Goal: Task Accomplishment & Management: Manage account settings

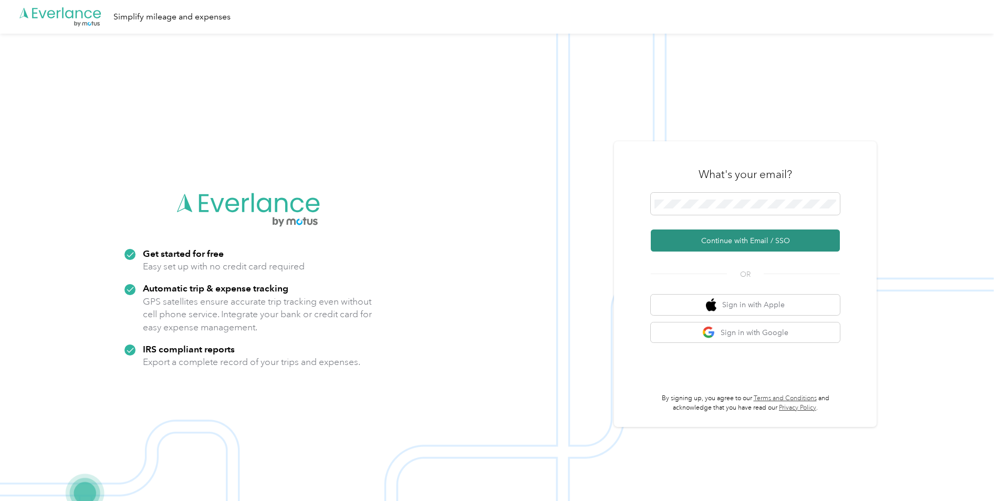
click at [737, 245] on button "Continue with Email / SSO" at bounding box center [745, 241] width 189 height 22
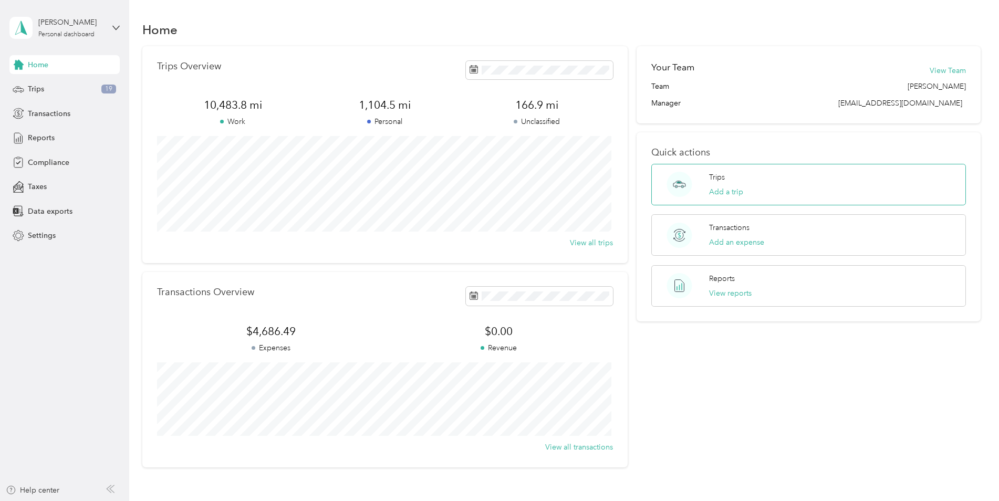
click at [721, 182] on p "Trips" at bounding box center [717, 177] width 16 height 11
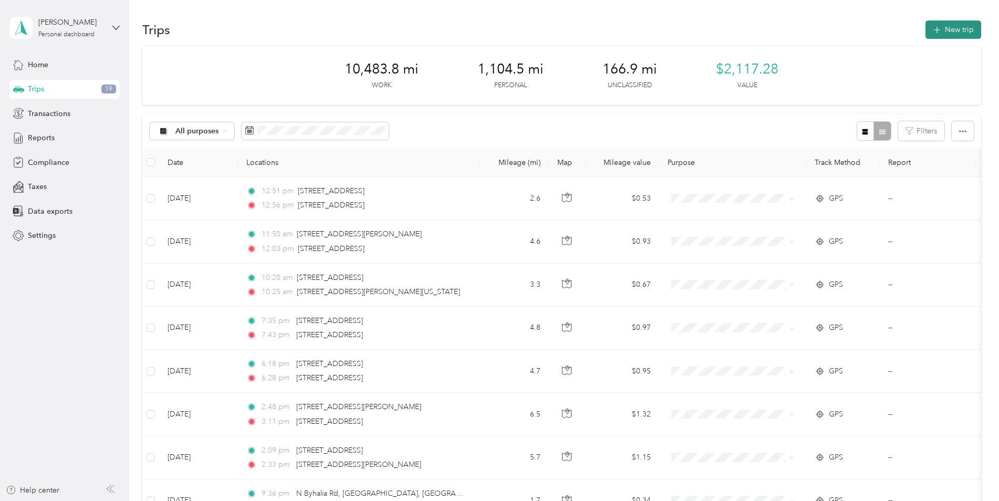
click at [949, 31] on button "New trip" at bounding box center [954, 29] width 56 height 18
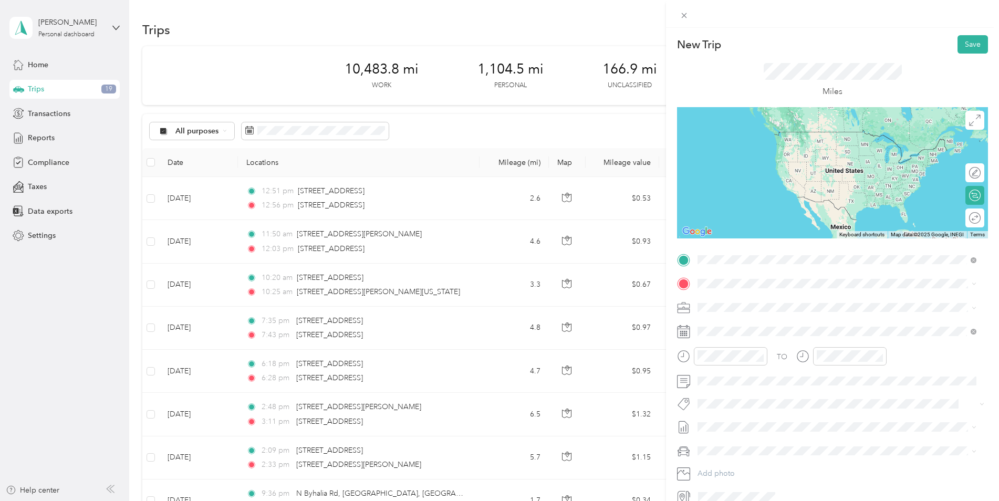
click at [746, 303] on span "[STREET_ADDRESS][US_STATE]" at bounding box center [770, 297] width 105 height 9
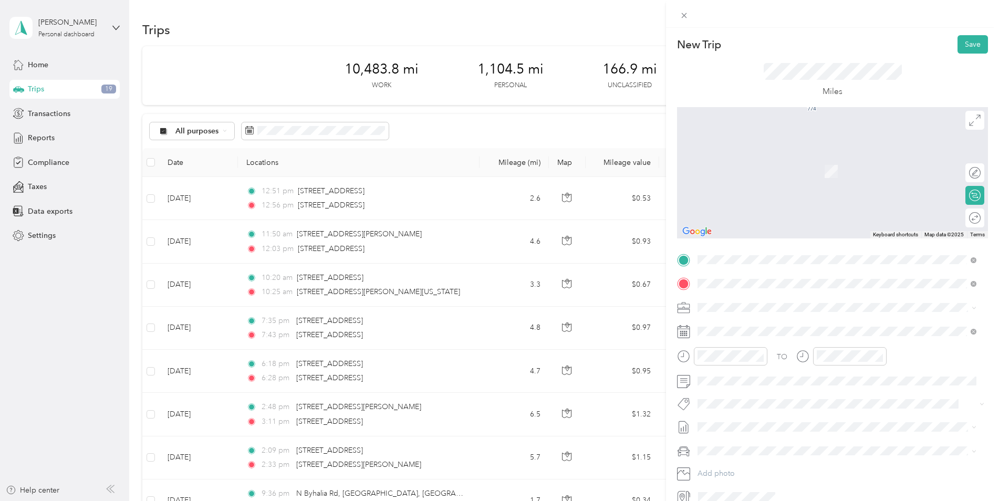
click at [766, 326] on span "[STREET_ADDRESS][US_STATE]" at bounding box center [770, 321] width 105 height 9
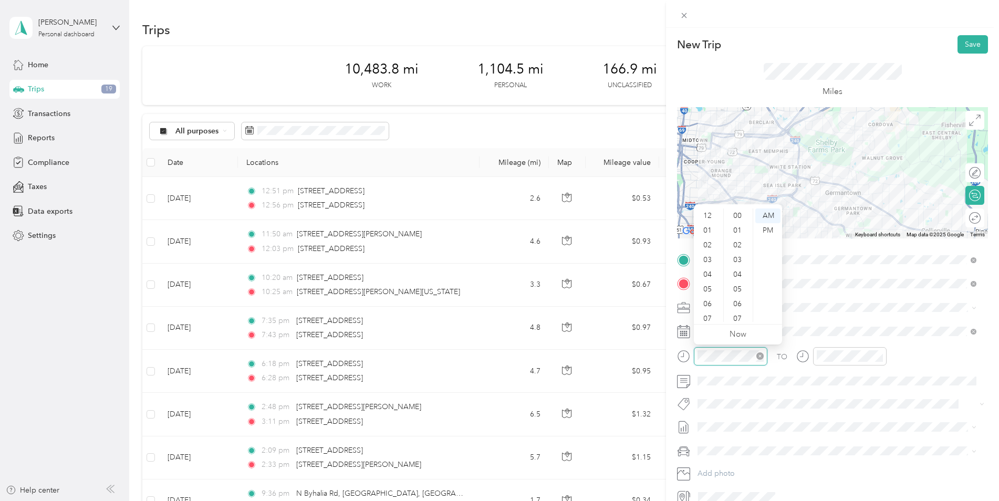
scroll to position [63, 0]
click at [703, 282] on div "09" at bounding box center [708, 285] width 25 height 15
click at [735, 216] on div "00" at bounding box center [738, 216] width 25 height 15
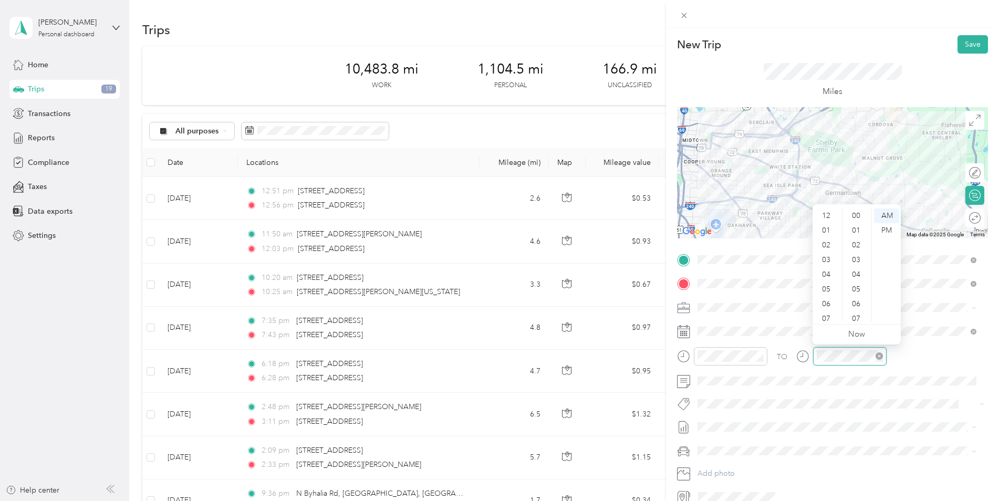
scroll to position [63, 0]
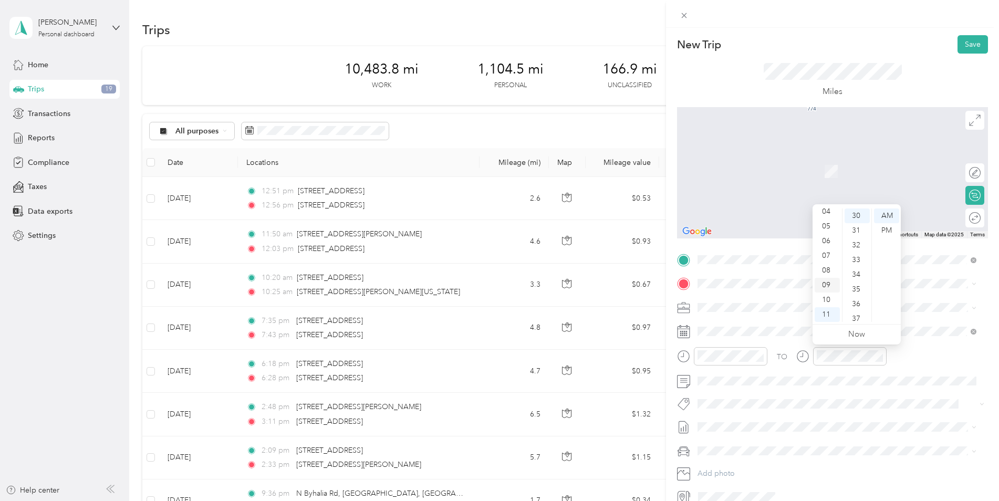
click at [829, 285] on div "09" at bounding box center [827, 285] width 25 height 15
click at [896, 394] on div "TO Add photo" at bounding box center [832, 379] width 311 height 254
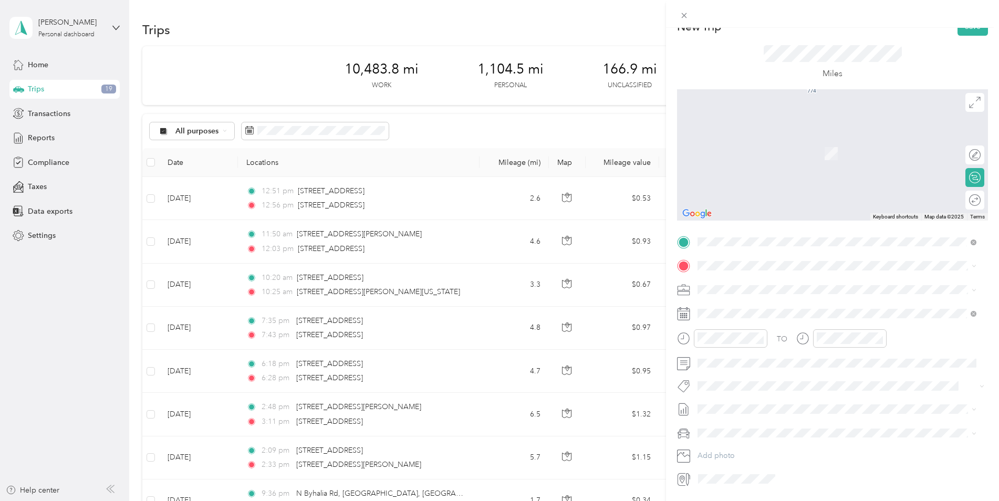
scroll to position [0, 0]
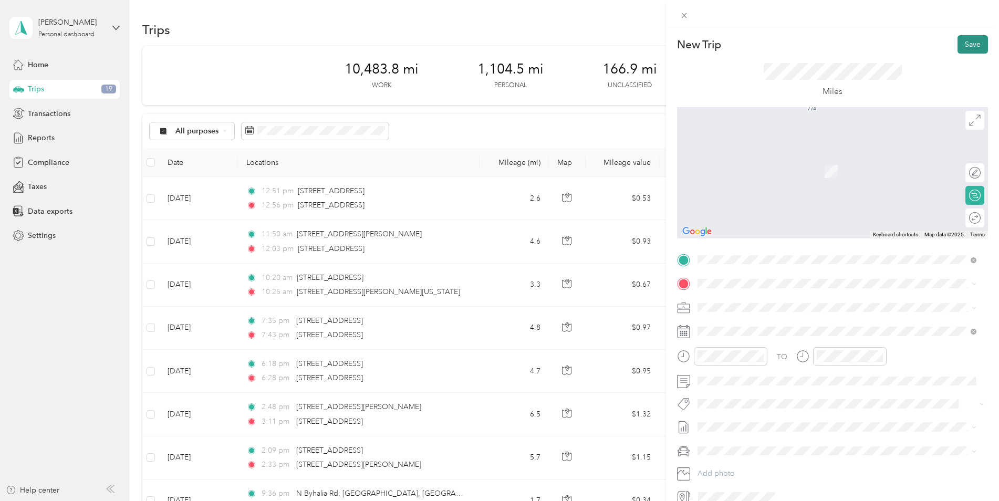
click at [961, 42] on button "Save" at bounding box center [973, 44] width 30 height 18
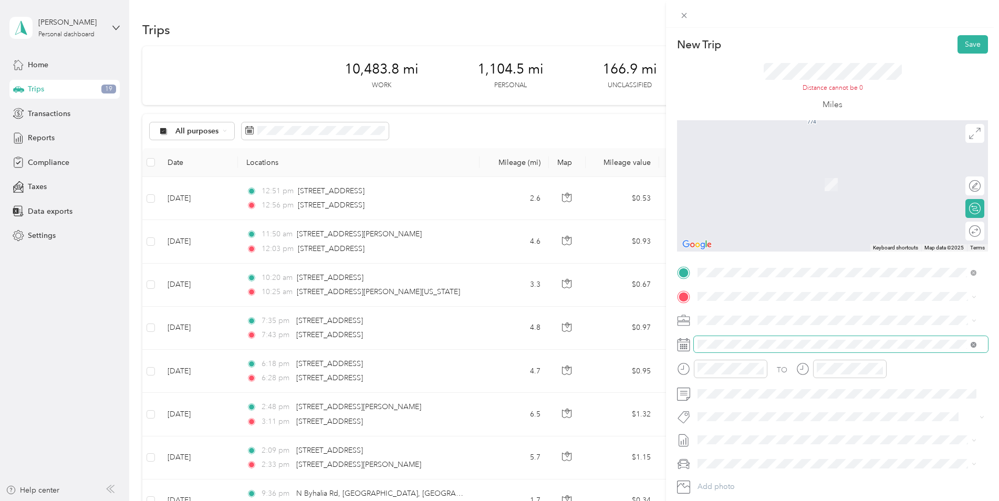
click at [974, 347] on icon at bounding box center [974, 345] width 6 height 6
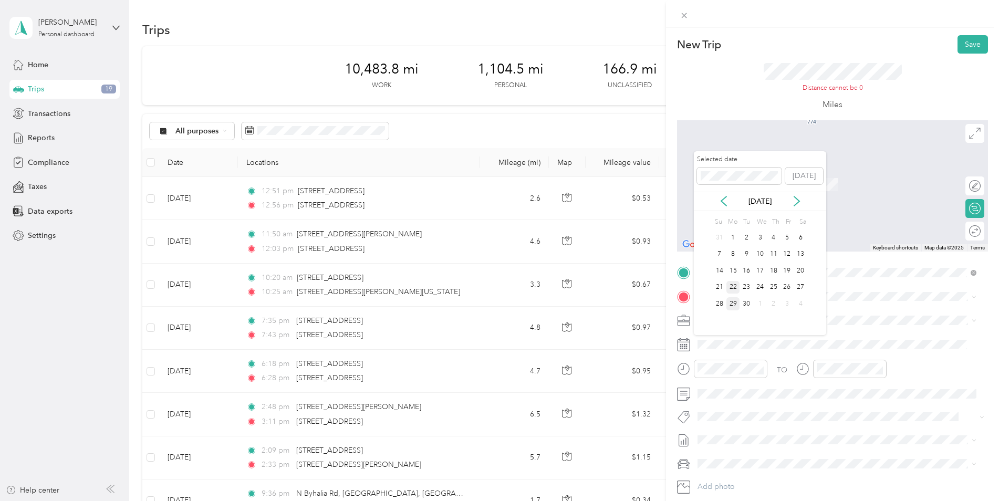
click at [734, 288] on div "22" at bounding box center [734, 287] width 14 height 13
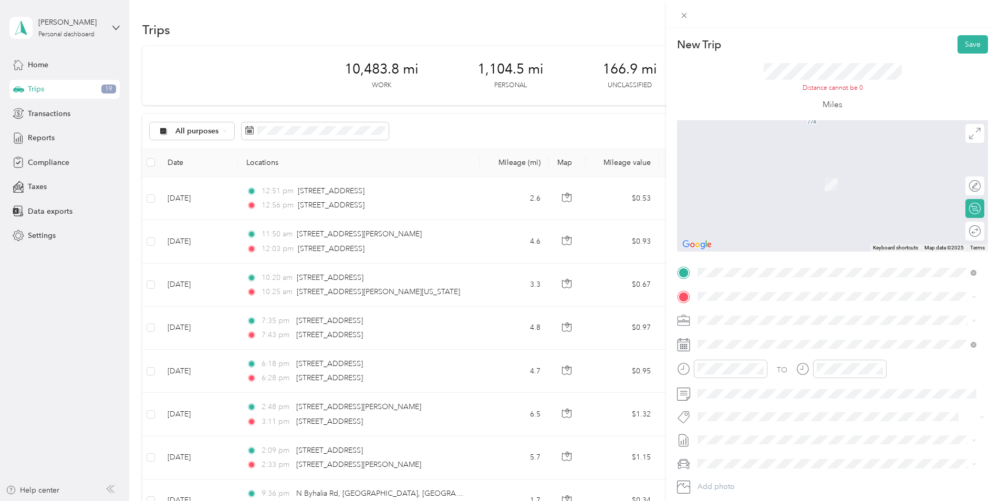
click at [766, 347] on div "TEAM Memphis [STREET_ADDRESS][PERSON_NAME]" at bounding box center [780, 347] width 125 height 26
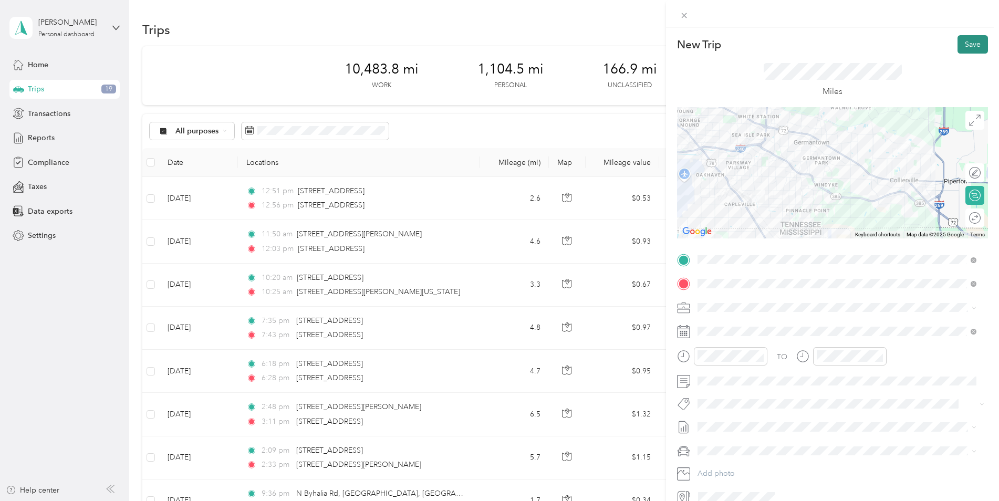
click at [960, 46] on button "Save" at bounding box center [973, 44] width 30 height 18
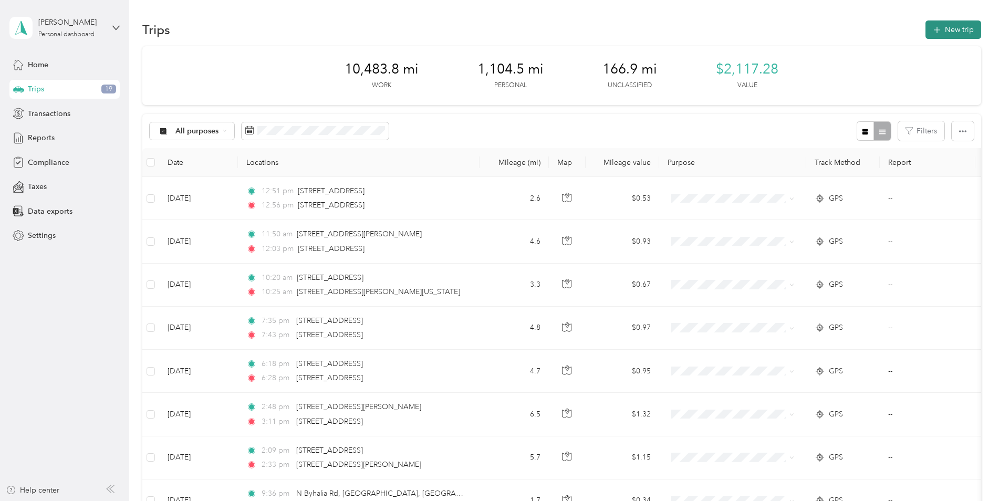
click at [953, 30] on button "New trip" at bounding box center [954, 29] width 56 height 18
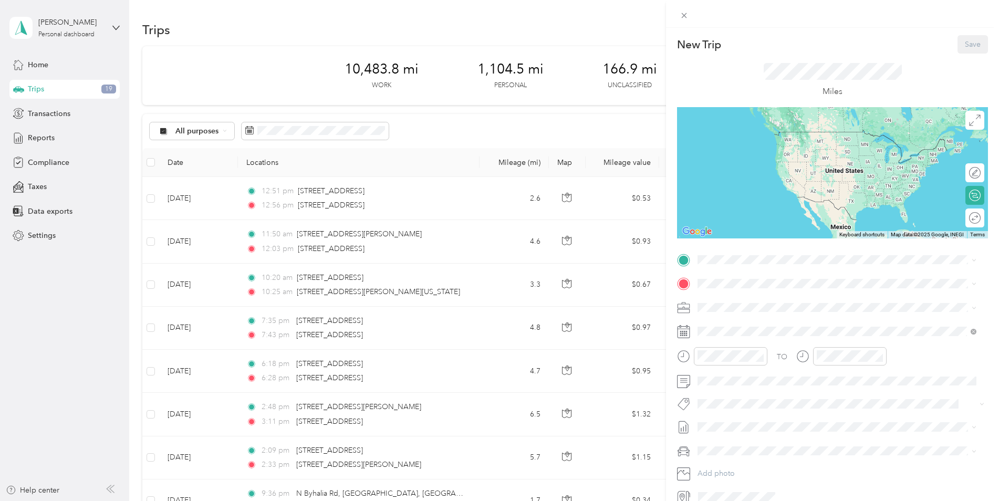
click at [681, 333] on icon at bounding box center [683, 331] width 13 height 13
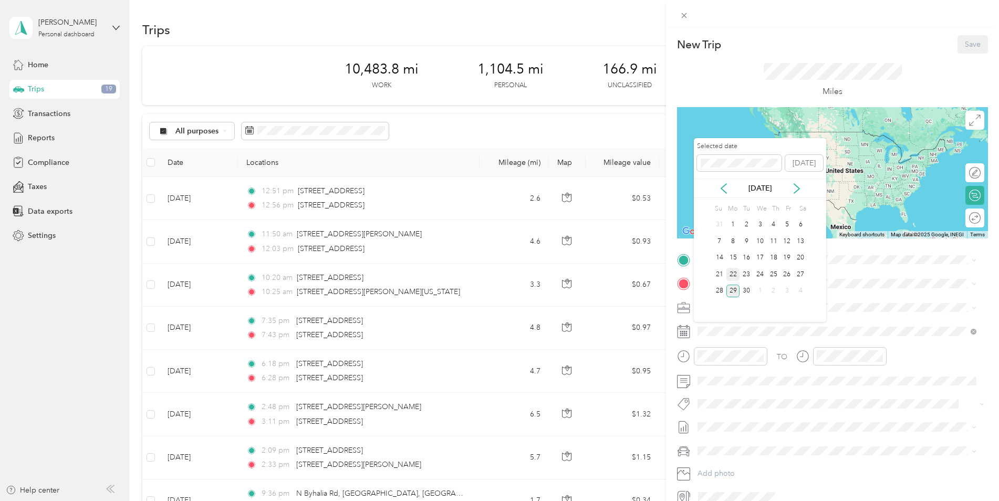
click at [735, 273] on div "22" at bounding box center [734, 274] width 14 height 13
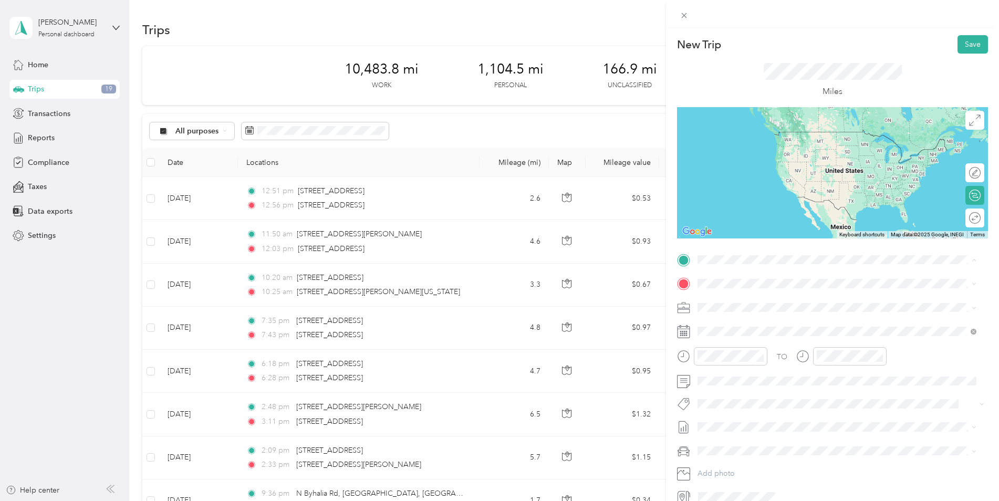
click at [762, 308] on div "TEAM Memphis [STREET_ADDRESS][PERSON_NAME]" at bounding box center [780, 310] width 125 height 26
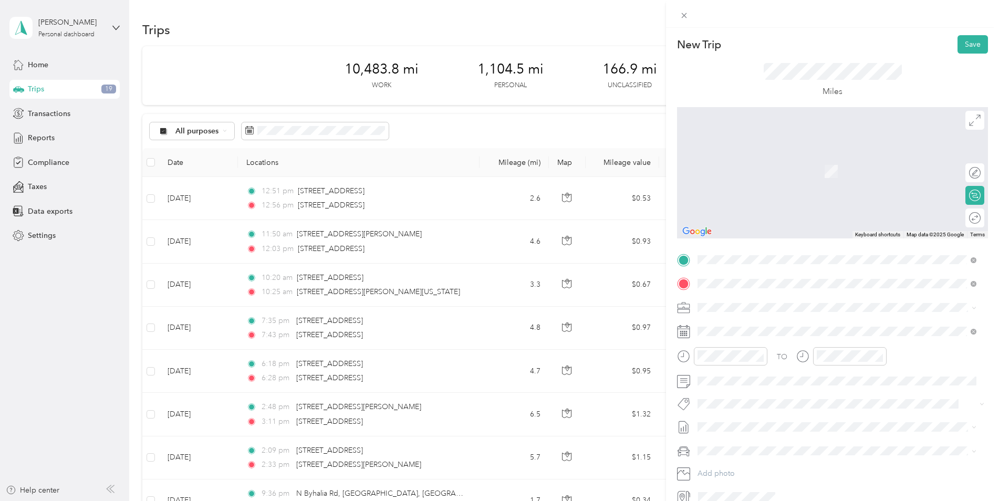
click at [788, 326] on span "[STREET_ADDRESS][US_STATE]" at bounding box center [770, 321] width 105 height 9
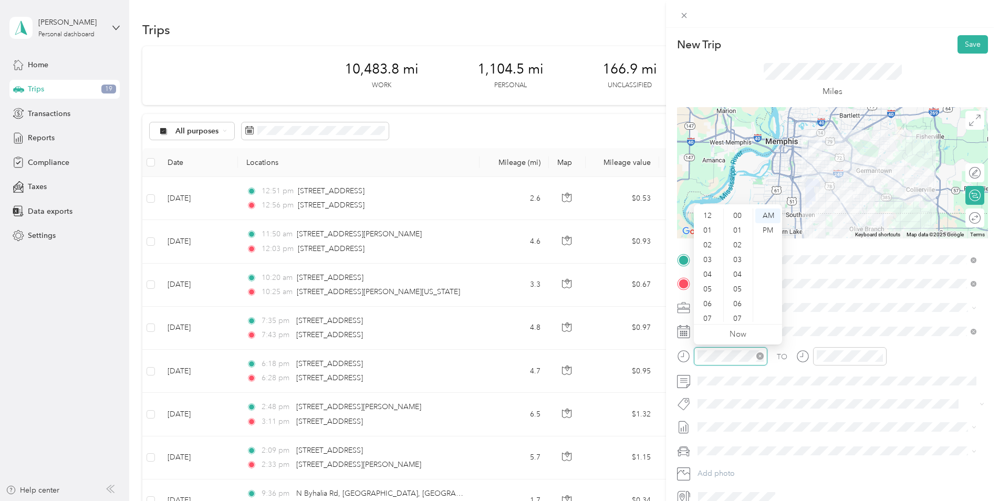
scroll to position [63, 0]
click at [710, 300] on div "10" at bounding box center [708, 300] width 25 height 15
click at [882, 413] on div "TO Add photo" at bounding box center [832, 379] width 311 height 254
click at [737, 267] on div "09" at bounding box center [738, 268] width 25 height 15
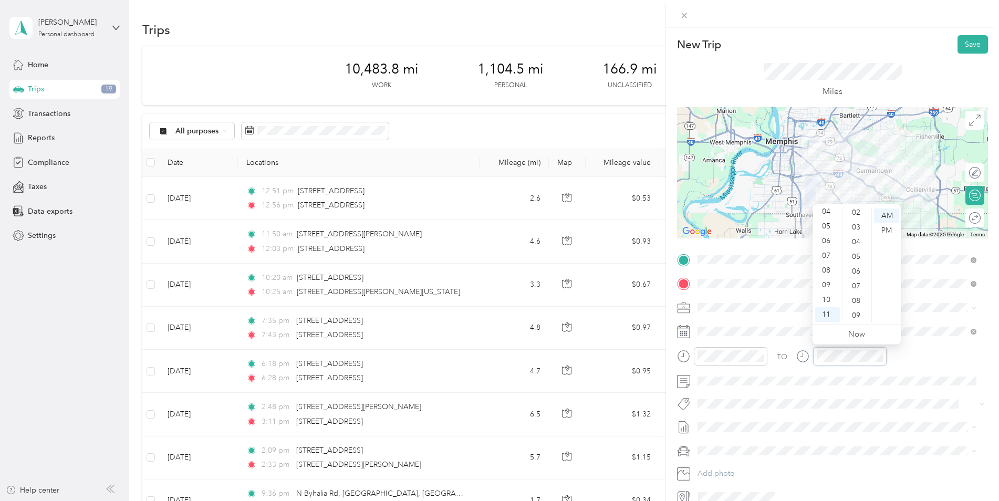
scroll to position [0, 0]
click at [856, 214] on div "00" at bounding box center [857, 216] width 25 height 15
click at [964, 44] on button "Save" at bounding box center [973, 44] width 30 height 18
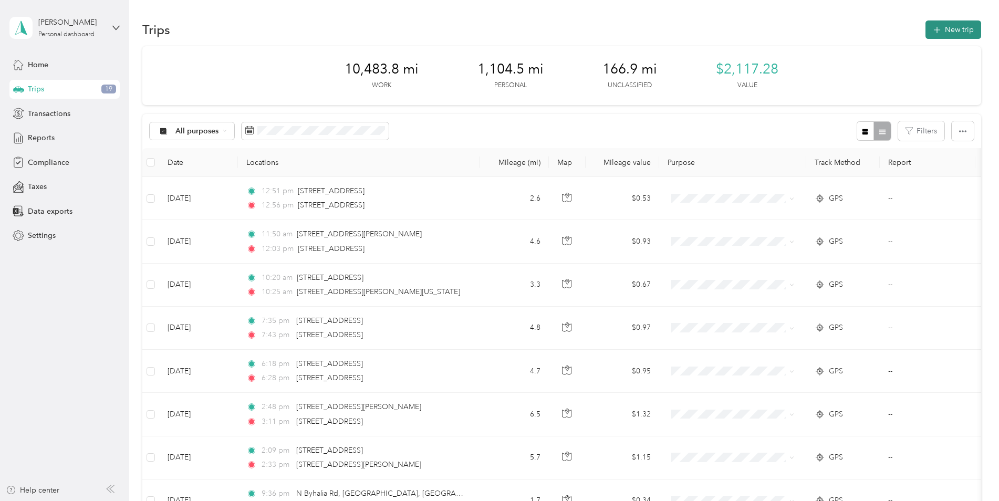
click at [951, 28] on button "New trip" at bounding box center [954, 29] width 56 height 18
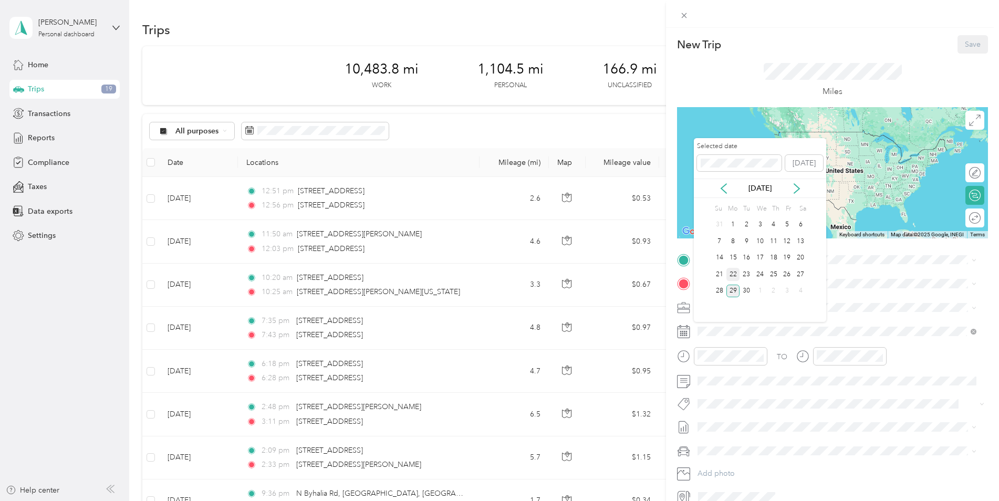
click at [734, 270] on div "22" at bounding box center [734, 274] width 14 height 13
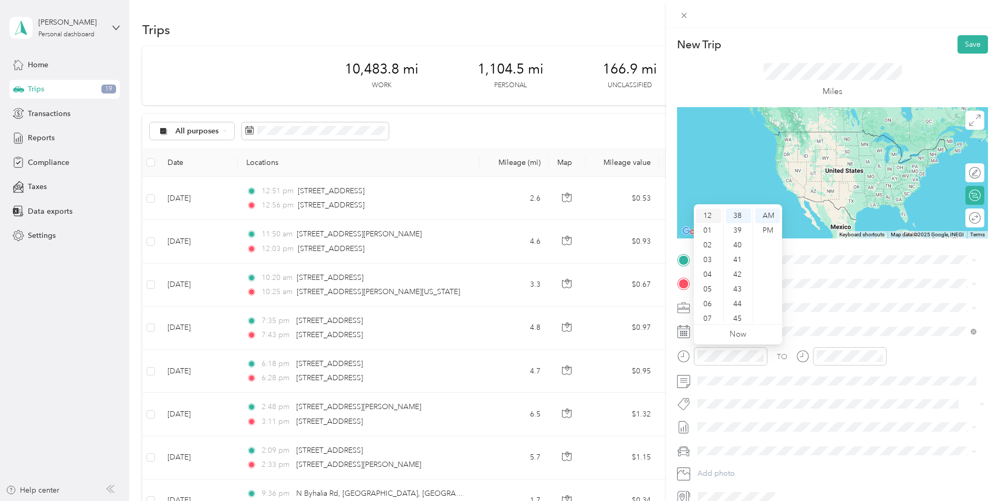
click at [710, 214] on div "12" at bounding box center [708, 216] width 25 height 15
click at [734, 217] on div "00" at bounding box center [738, 216] width 25 height 15
click at [770, 232] on div "PM" at bounding box center [767, 230] width 25 height 15
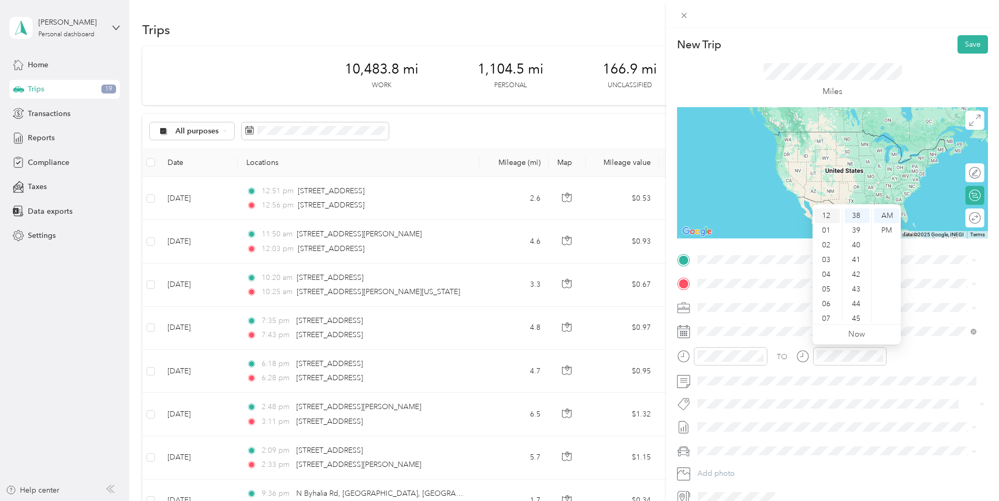
click at [831, 213] on div "12" at bounding box center [827, 216] width 25 height 15
click at [861, 255] on div "30" at bounding box center [857, 255] width 25 height 15
click at [883, 227] on div "PM" at bounding box center [886, 230] width 25 height 15
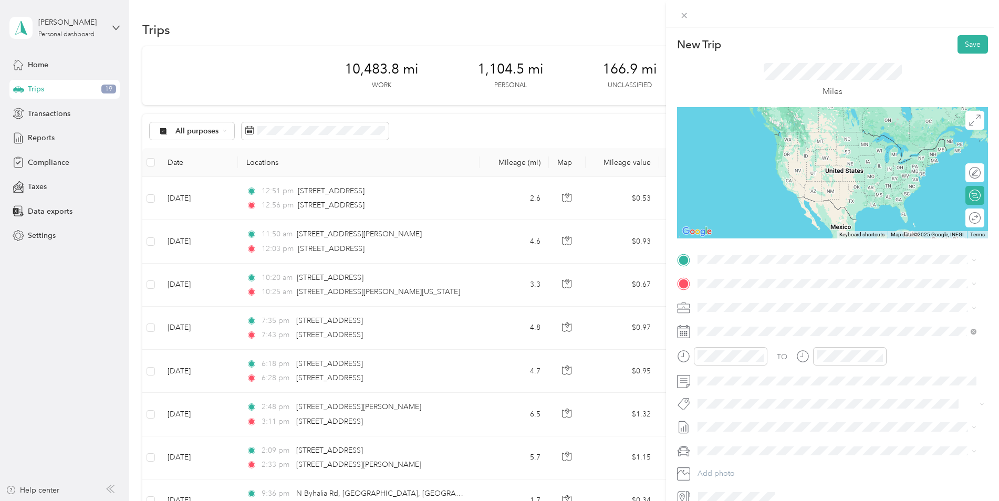
click at [767, 310] on div "TEAM Memphis [STREET_ADDRESS][PERSON_NAME]" at bounding box center [780, 309] width 125 height 26
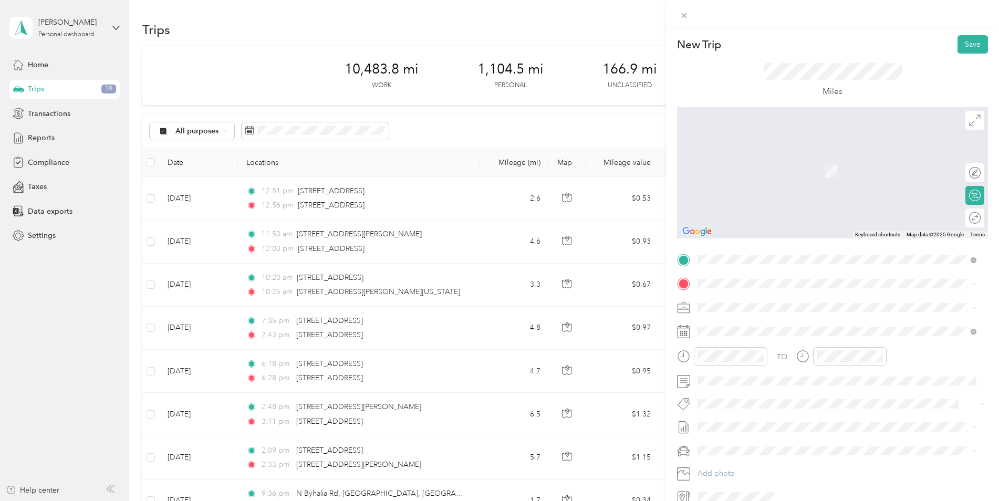
click at [761, 326] on span "[STREET_ADDRESS][PERSON_NAME][US_STATE]" at bounding box center [799, 320] width 163 height 9
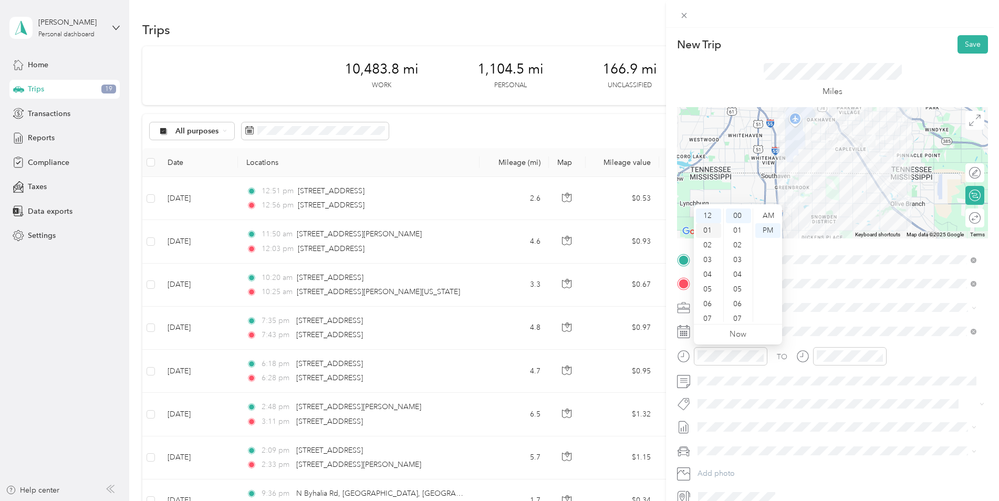
click at [710, 230] on div "01" at bounding box center [708, 230] width 25 height 15
click at [737, 291] on div "30" at bounding box center [738, 289] width 25 height 15
click at [826, 244] on div "02" at bounding box center [827, 245] width 25 height 15
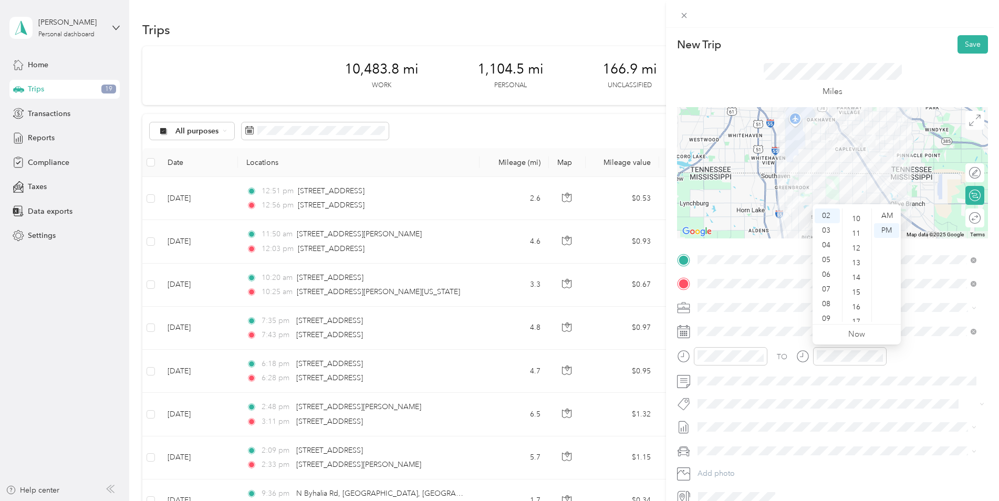
scroll to position [0, 0]
click at [857, 212] on div "00" at bounding box center [857, 216] width 25 height 15
click at [889, 232] on div "PM" at bounding box center [886, 230] width 25 height 15
click at [971, 41] on button "Save" at bounding box center [973, 44] width 30 height 18
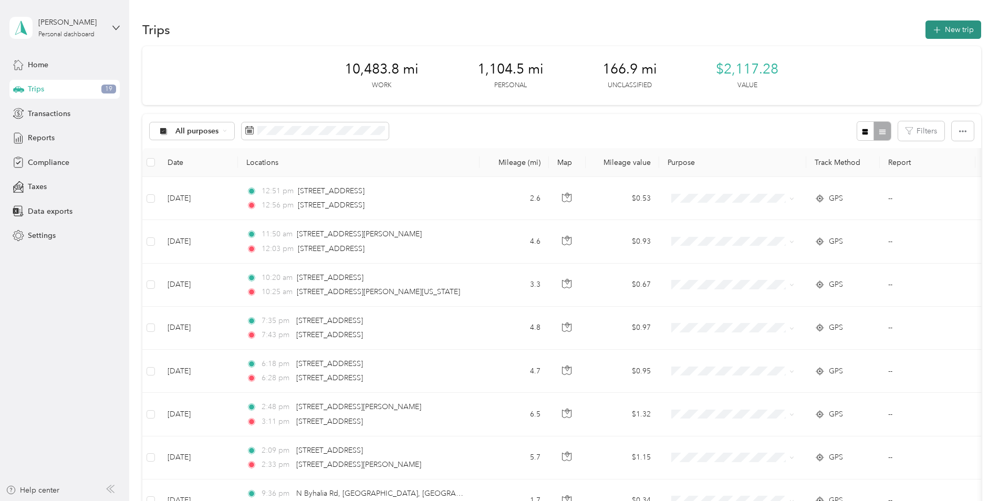
click at [949, 31] on button "New trip" at bounding box center [954, 29] width 56 height 18
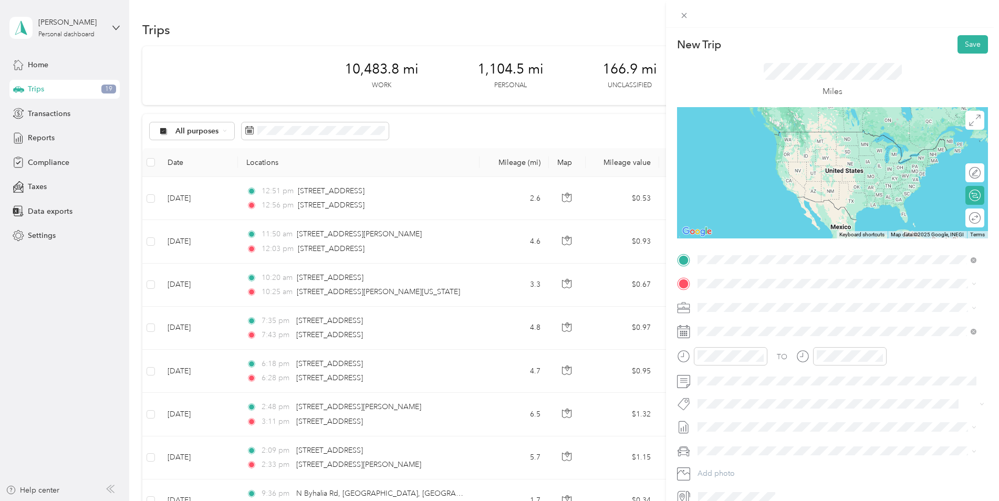
click at [735, 298] on span "[STREET_ADDRESS][PERSON_NAME][US_STATE]" at bounding box center [799, 297] width 163 height 9
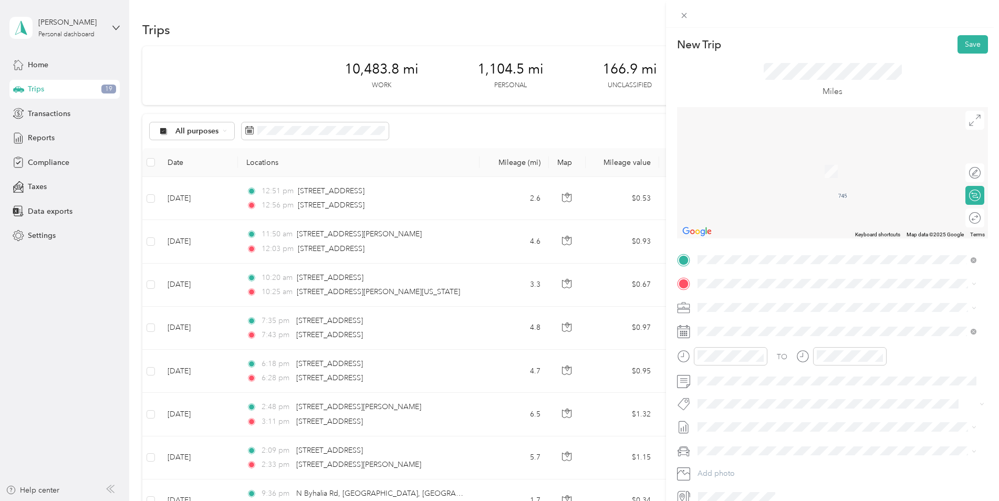
click at [728, 318] on span "[STREET_ADDRESS][US_STATE]" at bounding box center [770, 320] width 105 height 9
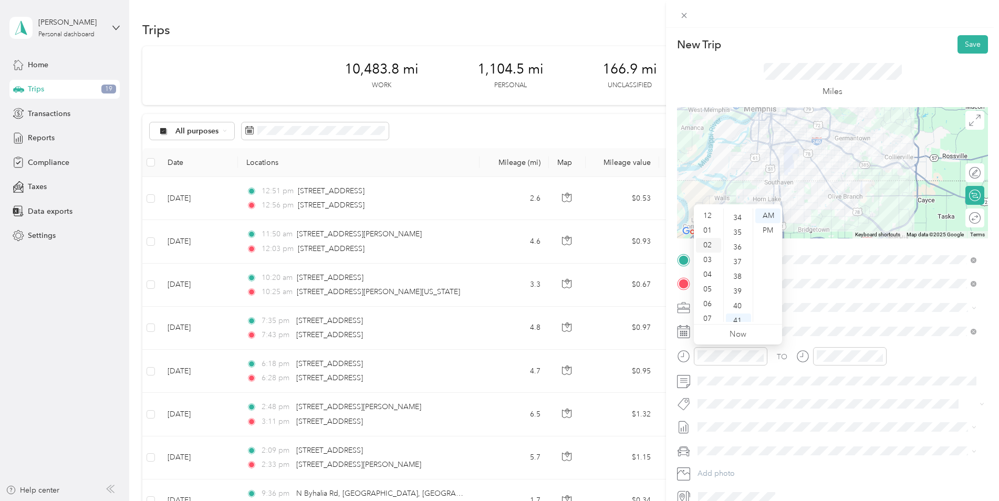
click at [709, 246] on div "02" at bounding box center [708, 245] width 25 height 15
click at [740, 246] on div "36" at bounding box center [738, 247] width 25 height 15
click at [763, 229] on div "PM" at bounding box center [767, 230] width 25 height 15
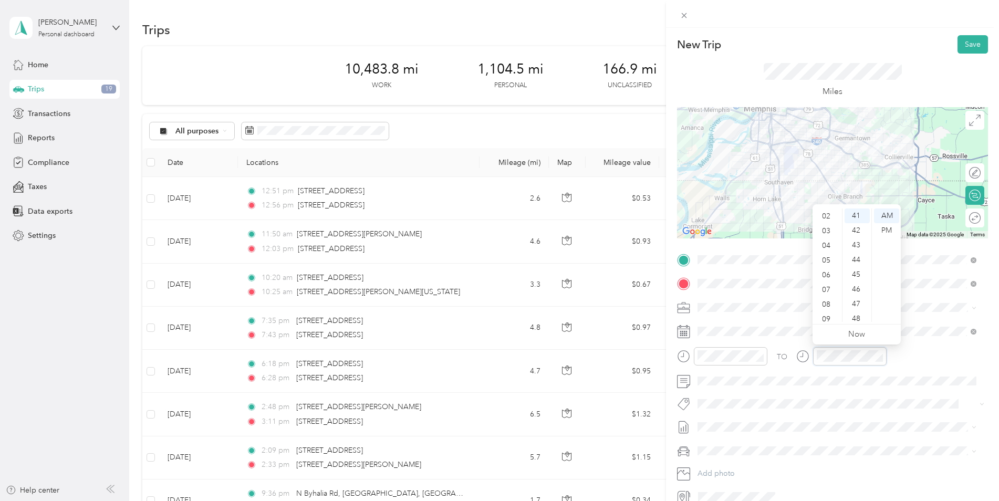
scroll to position [0, 0]
click at [824, 258] on div "03" at bounding box center [827, 260] width 25 height 15
click at [855, 236] on div "03" at bounding box center [857, 234] width 25 height 15
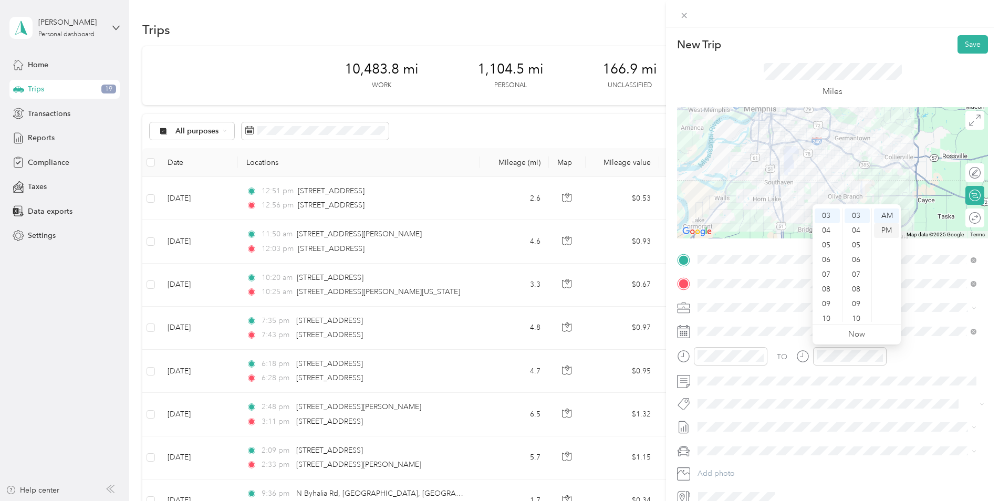
click at [887, 231] on div "PM" at bounding box center [886, 230] width 25 height 15
click at [872, 421] on span at bounding box center [841, 427] width 294 height 17
click at [962, 43] on button "Save" at bounding box center [973, 44] width 30 height 18
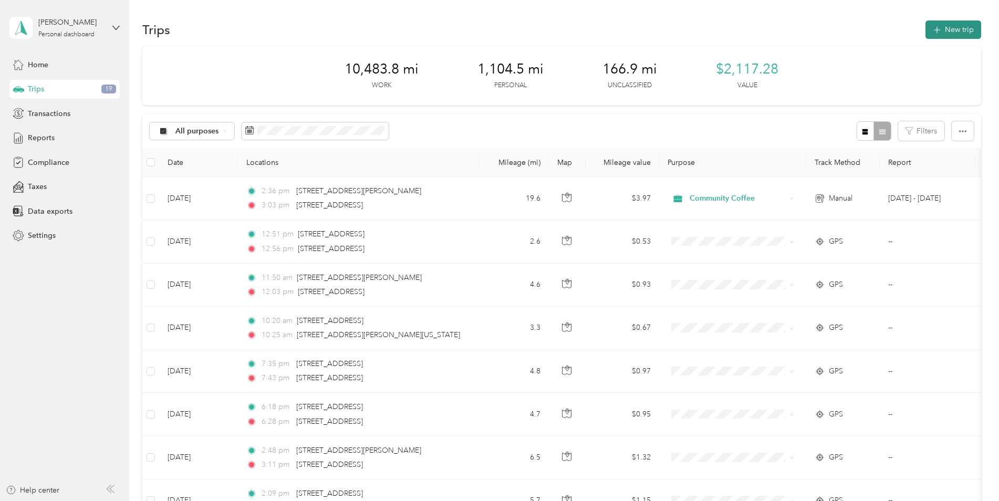
click at [948, 29] on button "New trip" at bounding box center [954, 29] width 56 height 18
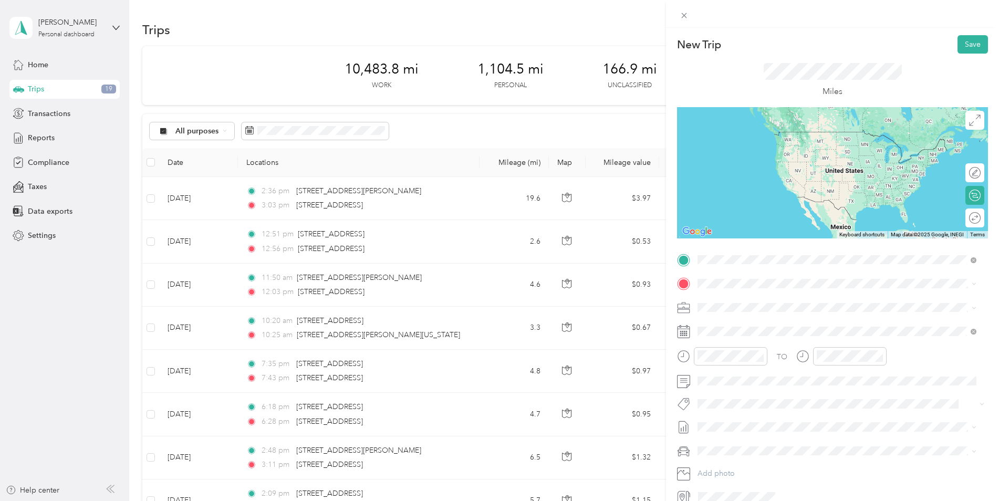
click at [746, 301] on span "[STREET_ADDRESS][US_STATE]" at bounding box center [770, 297] width 105 height 9
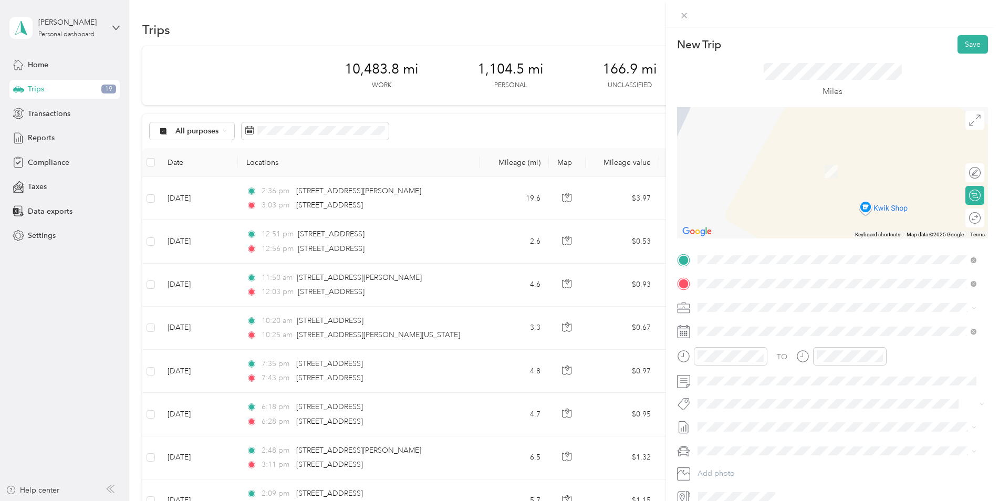
click at [775, 326] on span "[STREET_ADDRESS][PERSON_NAME][US_STATE]" at bounding box center [799, 321] width 163 height 9
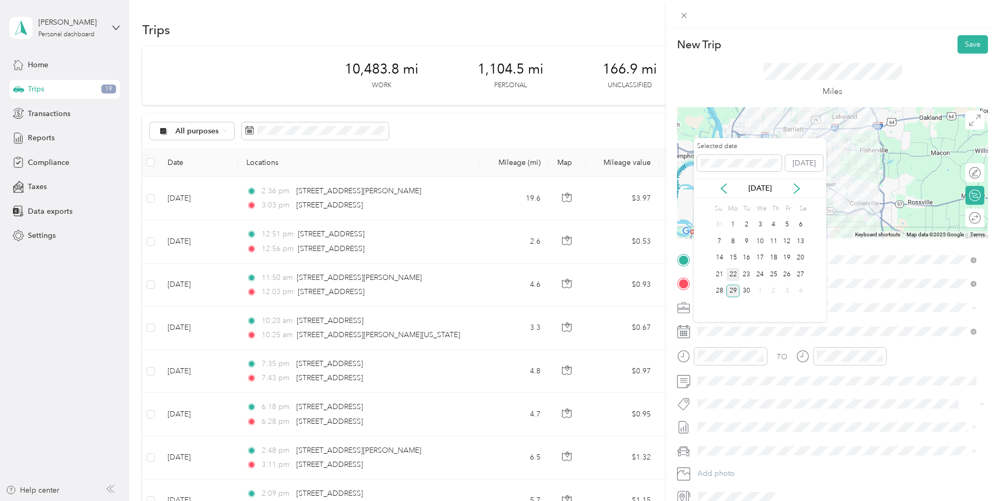
click at [732, 274] on div "22" at bounding box center [734, 274] width 14 height 13
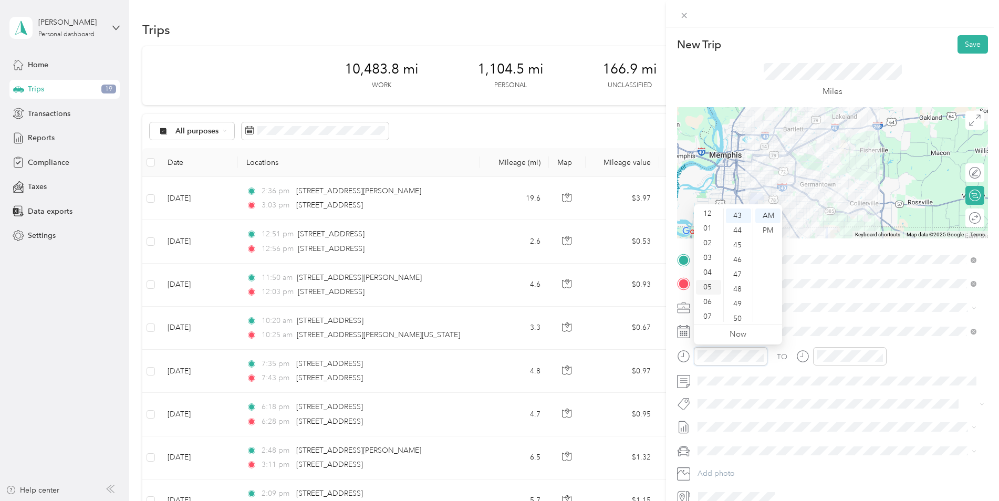
scroll to position [0, 0]
click at [706, 259] on div "03" at bounding box center [708, 260] width 25 height 15
click at [738, 245] on div "45" at bounding box center [738, 245] width 25 height 15
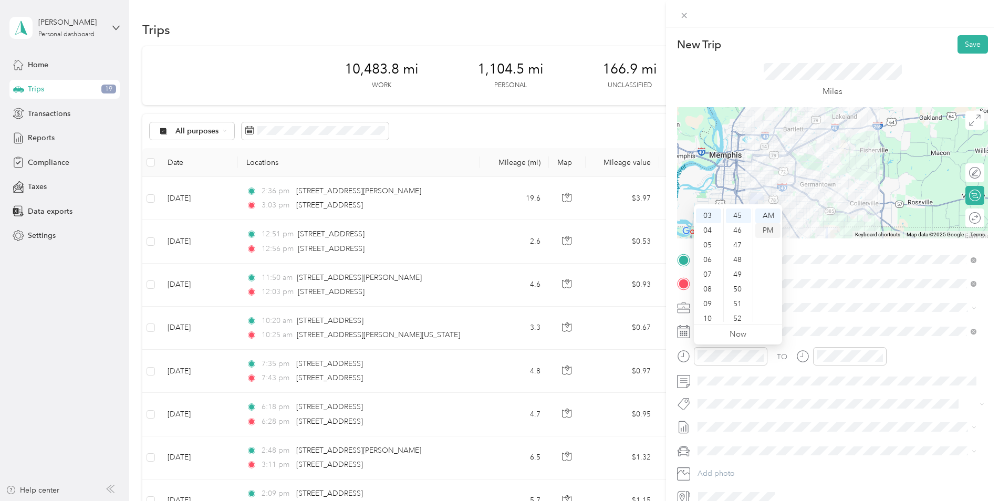
click at [767, 226] on div "PM" at bounding box center [767, 230] width 25 height 15
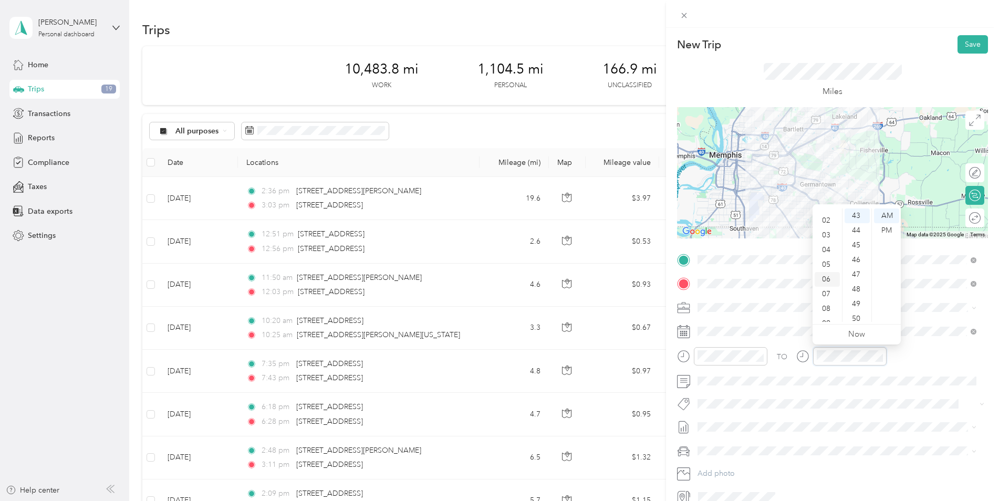
scroll to position [11, 0]
click at [826, 248] on div "03" at bounding box center [827, 249] width 25 height 15
click at [854, 244] on div "45" at bounding box center [857, 245] width 25 height 15
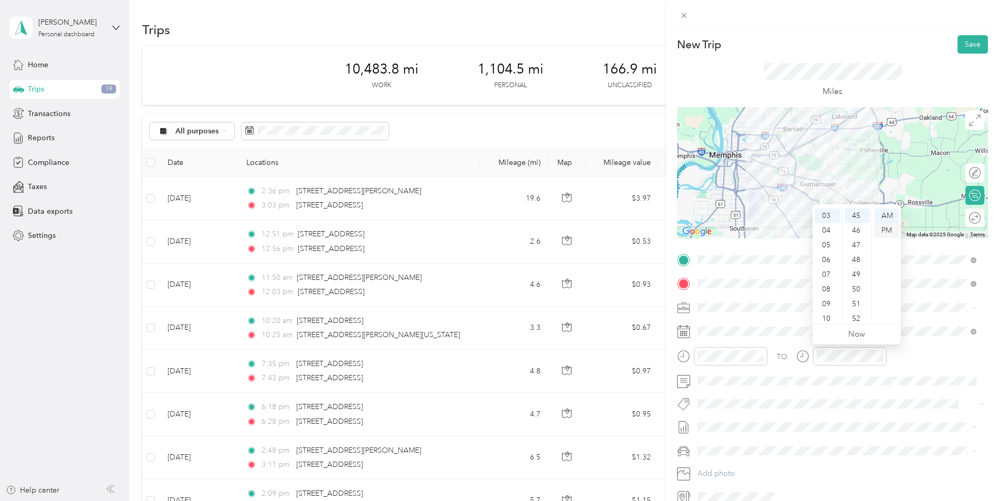
click at [887, 229] on div "PM" at bounding box center [886, 230] width 25 height 15
click at [970, 46] on button "Save" at bounding box center [973, 44] width 30 height 18
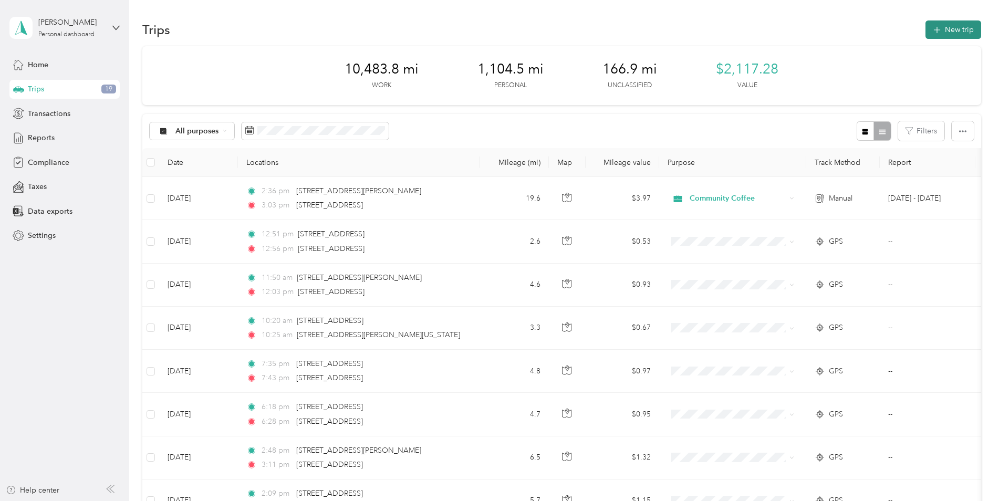
click at [950, 26] on button "New trip" at bounding box center [954, 29] width 56 height 18
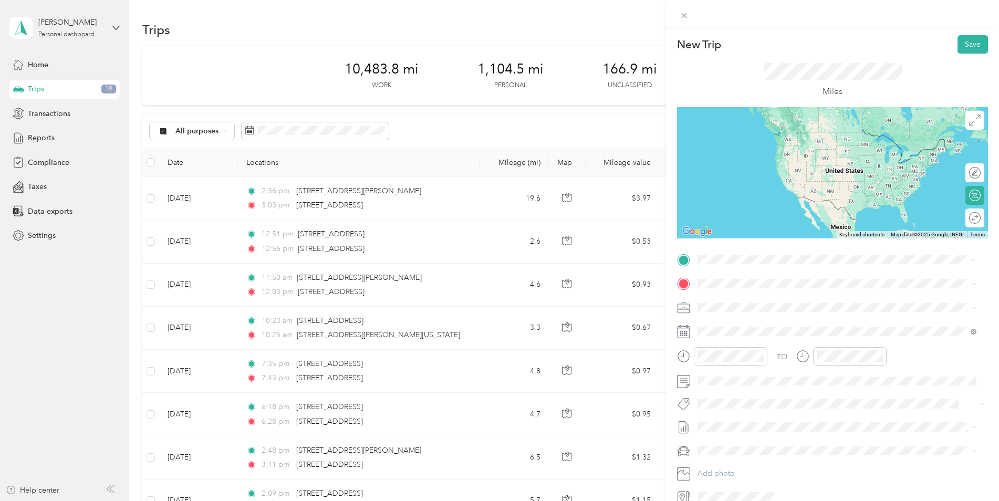
click at [747, 301] on span "[STREET_ADDRESS][PERSON_NAME][US_STATE]" at bounding box center [799, 297] width 163 height 9
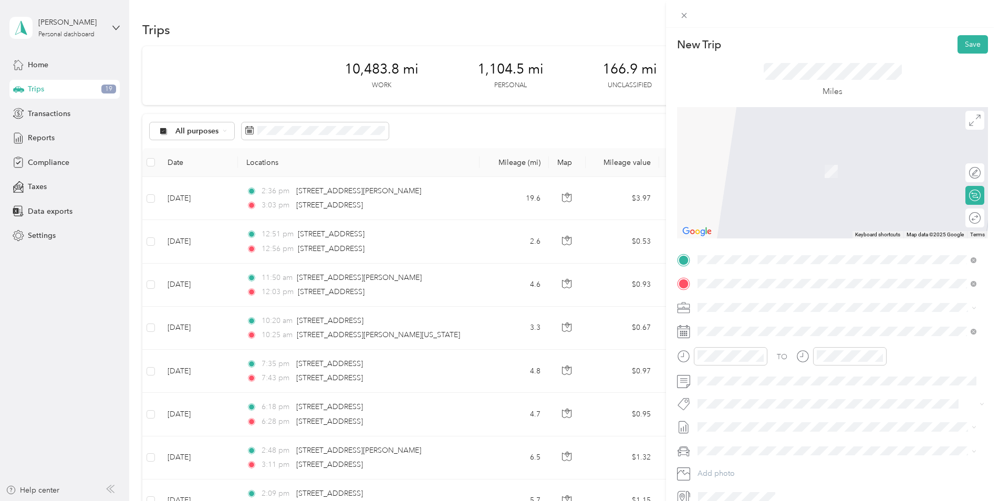
click at [734, 320] on span "[STREET_ADDRESS][US_STATE]" at bounding box center [770, 321] width 105 height 9
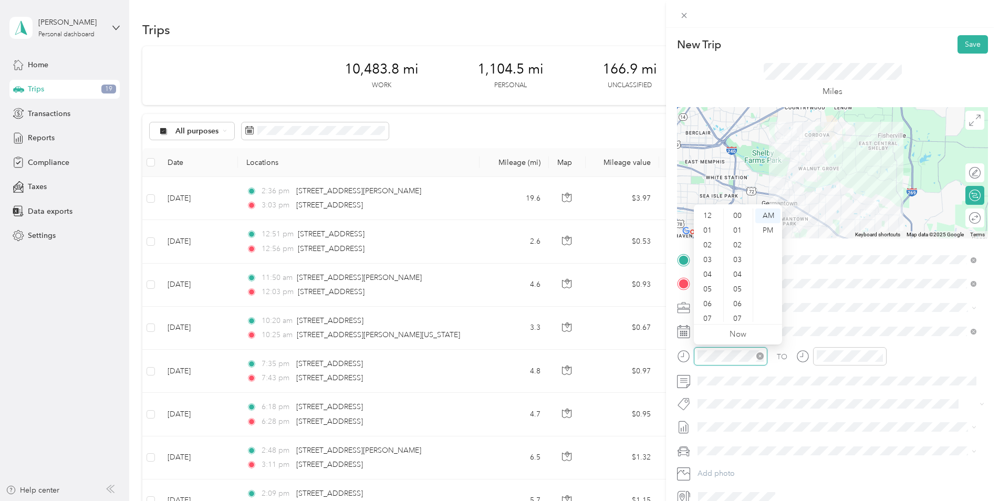
scroll to position [63, 0]
click at [706, 210] on div "04" at bounding box center [708, 211] width 25 height 15
click at [737, 214] on div "00" at bounding box center [738, 216] width 25 height 15
click at [767, 230] on div "PM" at bounding box center [767, 230] width 25 height 15
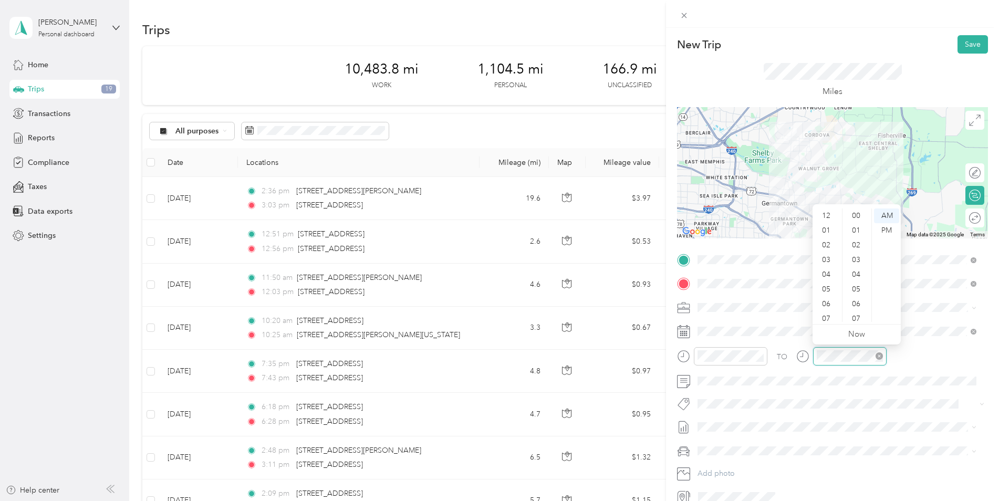
scroll to position [63, 0]
click at [826, 209] on div "04" at bounding box center [827, 211] width 25 height 15
click at [853, 226] on div "45" at bounding box center [857, 230] width 25 height 15
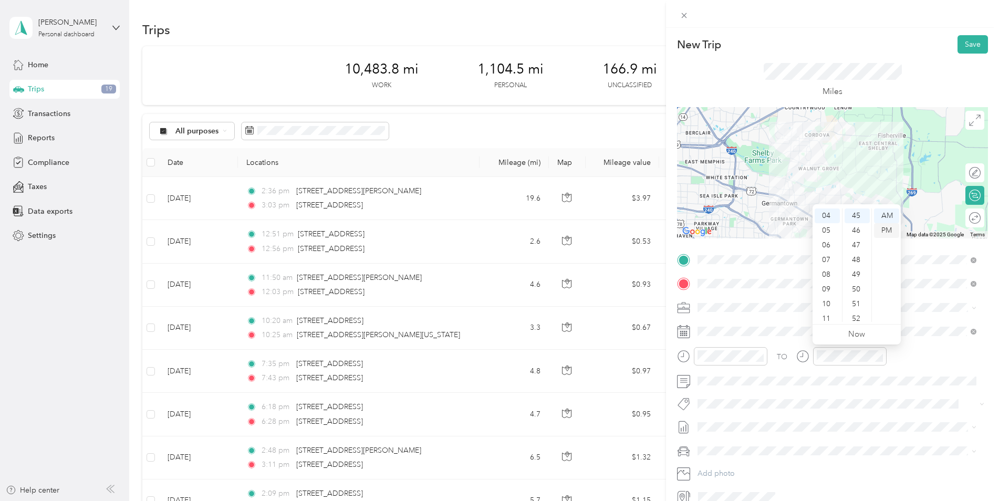
click at [889, 227] on div "PM" at bounding box center [886, 230] width 25 height 15
click at [828, 436] on div "TO Add photo" at bounding box center [832, 379] width 311 height 254
click at [969, 44] on button "Save" at bounding box center [973, 44] width 30 height 18
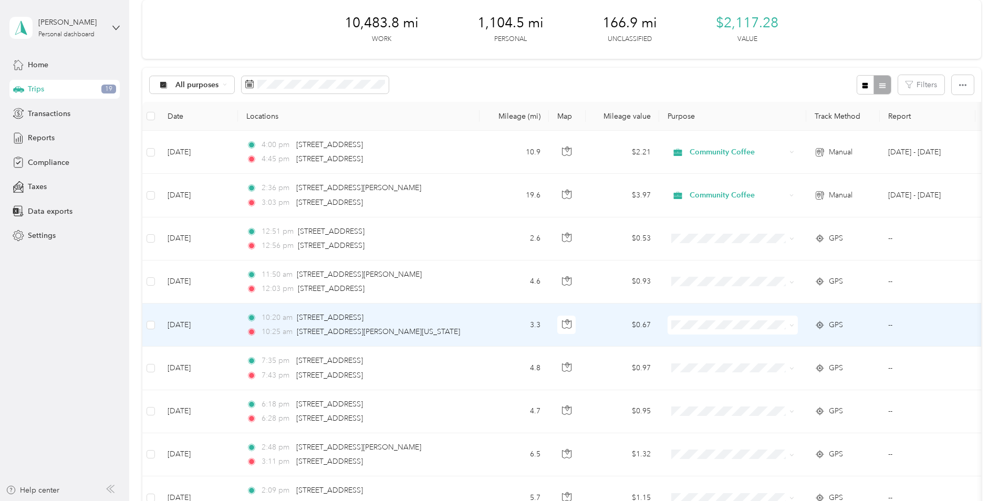
scroll to position [0, 0]
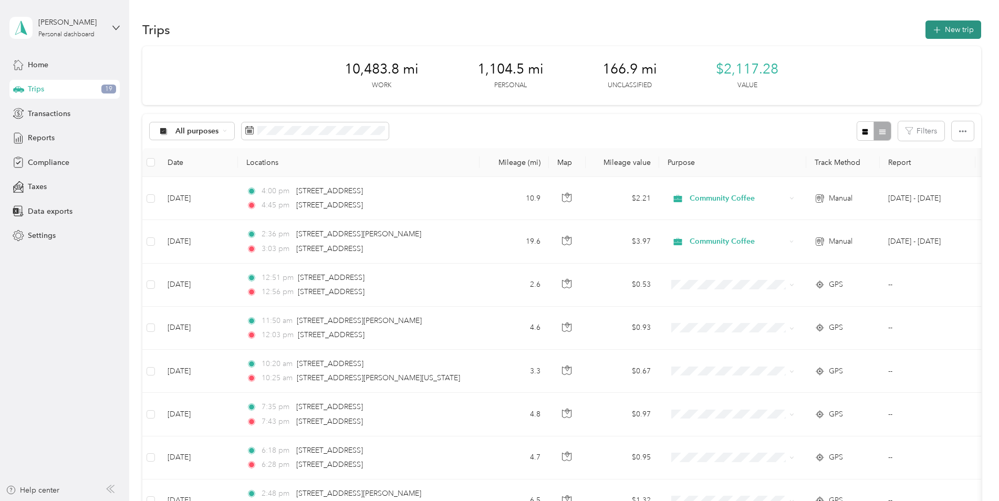
click at [949, 33] on button "New trip" at bounding box center [954, 29] width 56 height 18
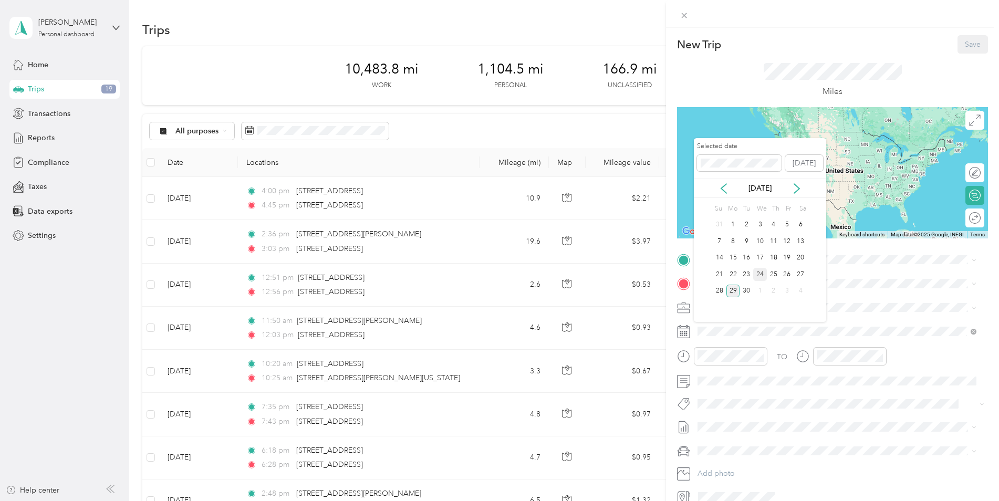
click at [757, 274] on div "24" at bounding box center [760, 274] width 14 height 13
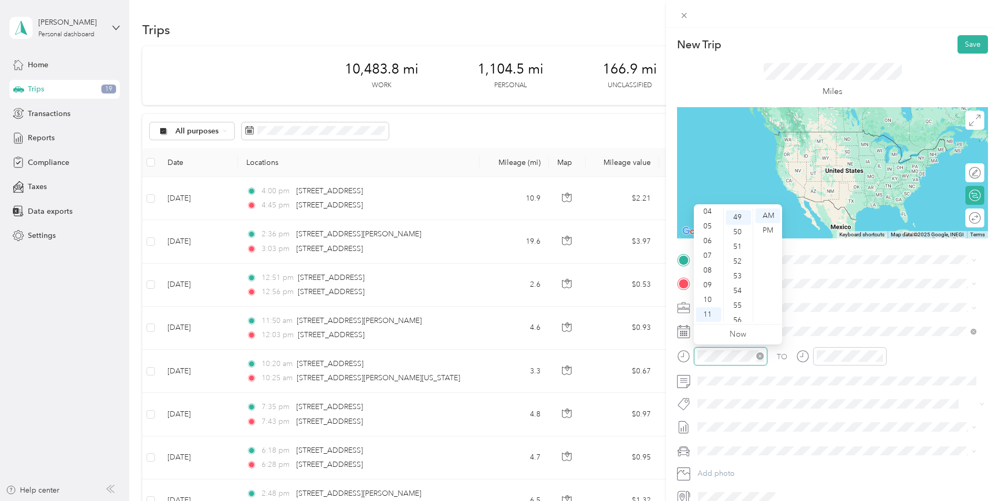
scroll to position [721, 0]
click at [706, 283] on div "09" at bounding box center [708, 285] width 25 height 15
click at [738, 218] on div "00" at bounding box center [738, 216] width 25 height 15
click at [766, 215] on div "AM" at bounding box center [767, 216] width 25 height 15
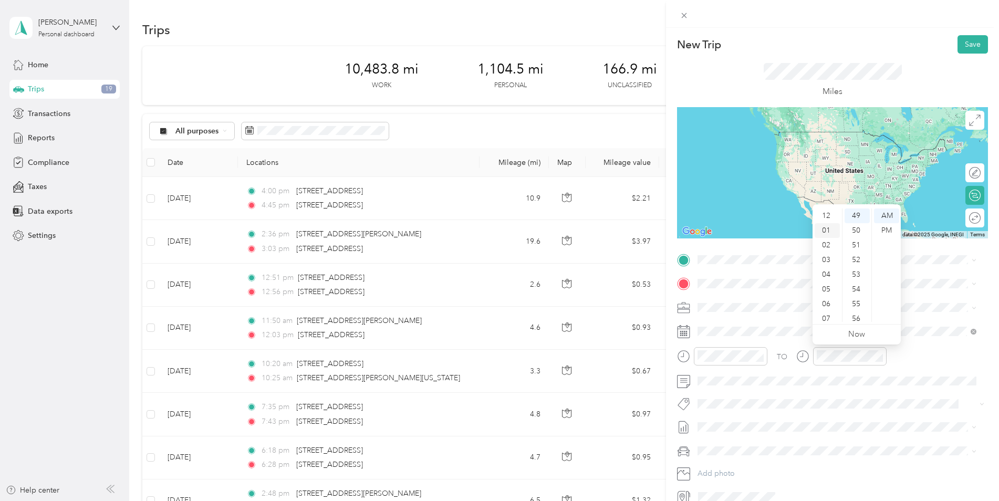
click at [823, 231] on div "01" at bounding box center [827, 230] width 25 height 15
click at [856, 239] on div "22" at bounding box center [857, 239] width 25 height 15
click at [885, 231] on div "PM" at bounding box center [886, 230] width 25 height 15
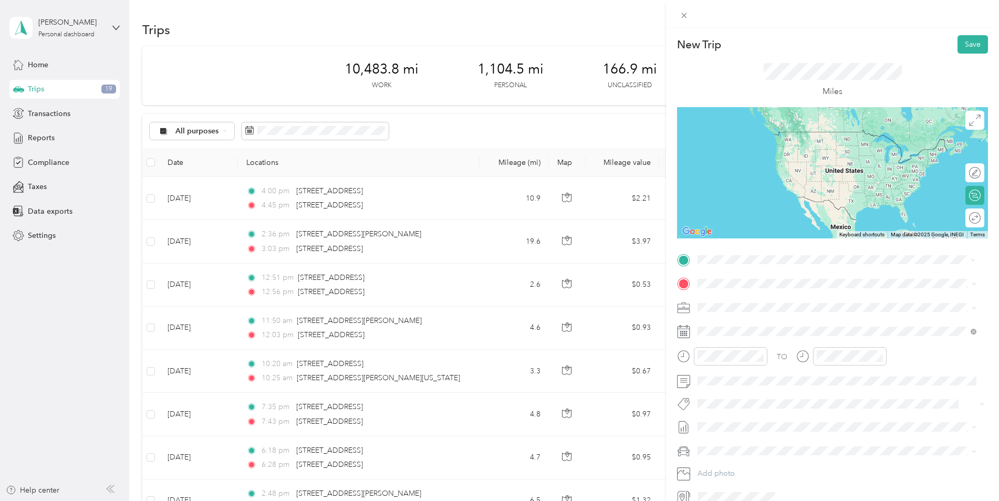
click at [734, 299] on span "[STREET_ADDRESS][US_STATE]" at bounding box center [770, 297] width 105 height 9
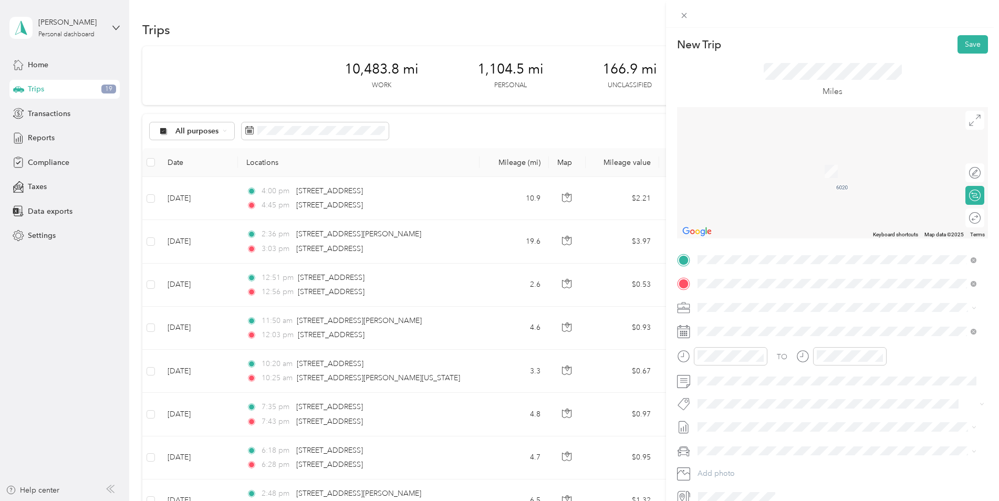
click at [738, 323] on span "[STREET_ADDRESS][US_STATE]" at bounding box center [770, 321] width 105 height 9
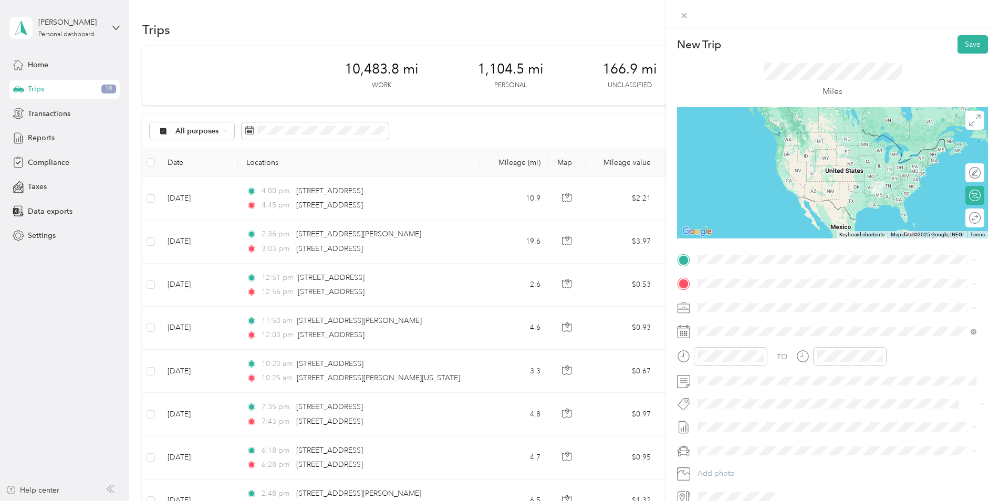
click at [738, 301] on span "[STREET_ADDRESS][US_STATE]" at bounding box center [770, 297] width 105 height 9
click at [729, 324] on span "[STREET_ADDRESS][US_STATE]" at bounding box center [770, 321] width 105 height 9
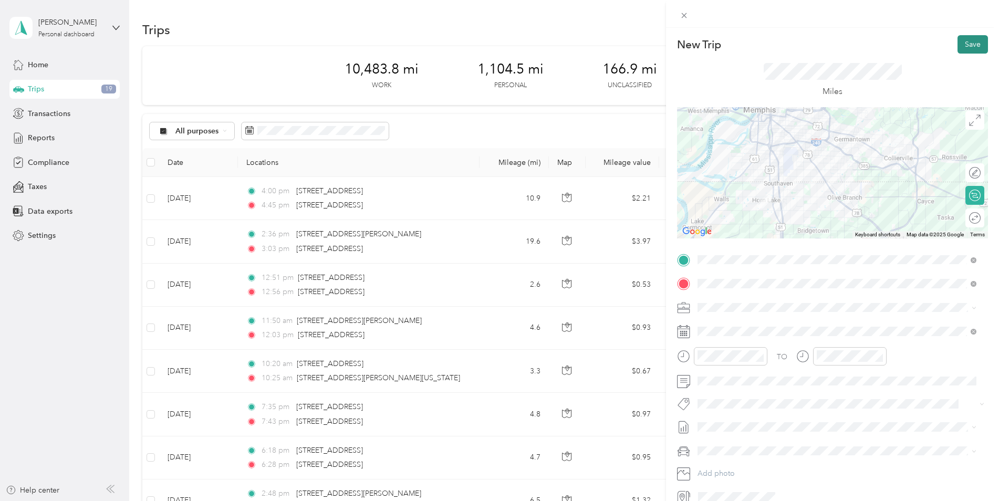
click at [964, 44] on button "Save" at bounding box center [973, 44] width 30 height 18
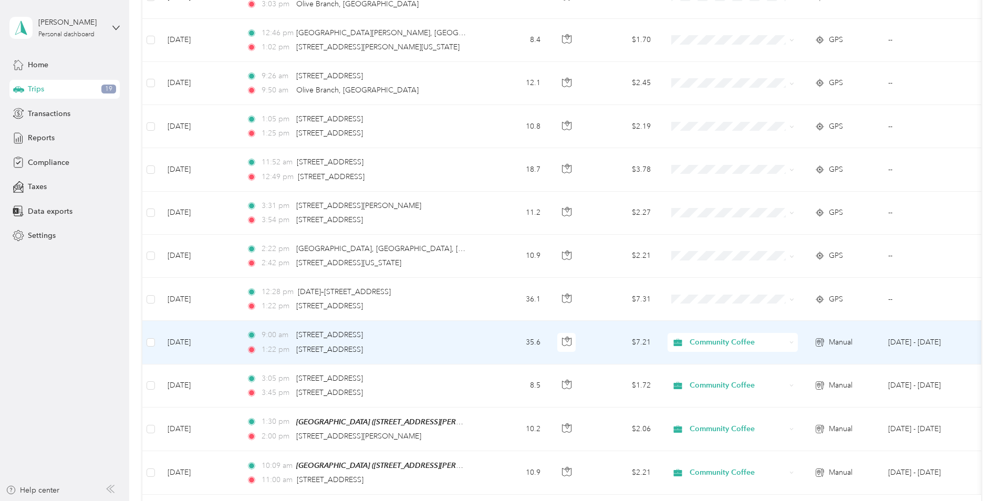
scroll to position [788, 0]
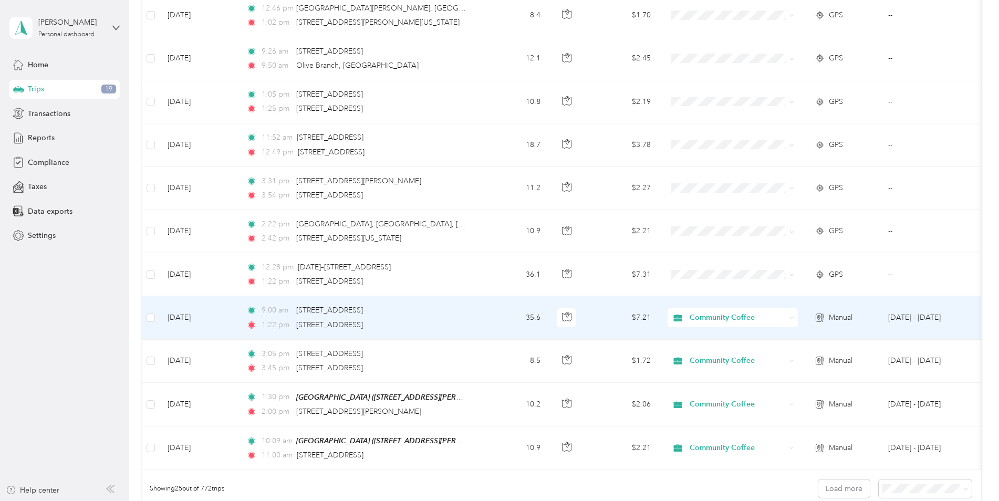
click at [288, 315] on span "9:00 am" at bounding box center [277, 311] width 30 height 12
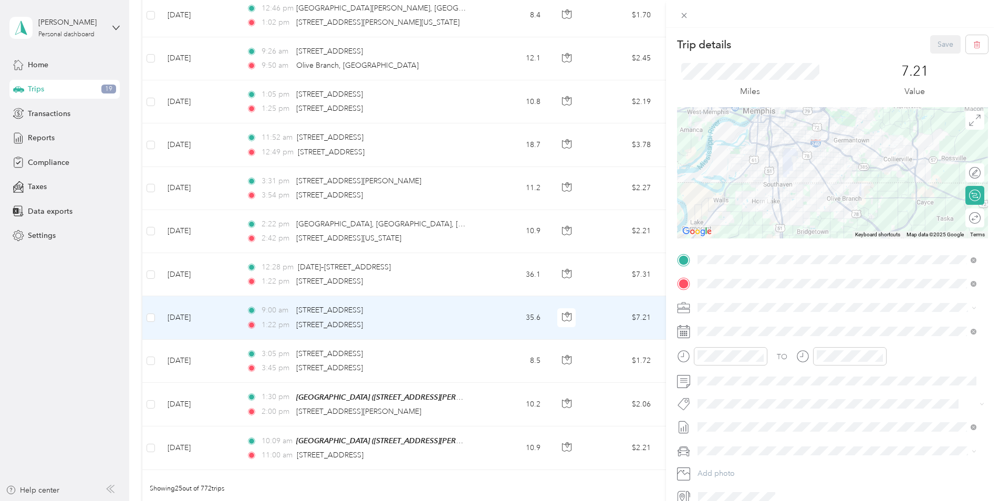
click at [327, 275] on div "Trip details Save This trip cannot be edited because it is either under review,…" at bounding box center [499, 250] width 999 height 501
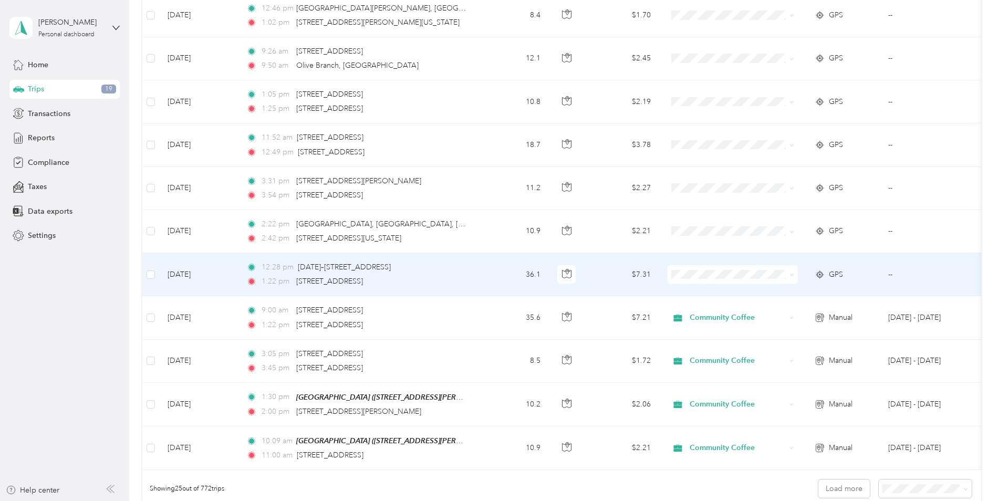
click at [327, 275] on div "12:28 pm [DATE]–[STREET_ADDRESS] 1:22 pm [STREET_ADDRESS]" at bounding box center [356, 275] width 221 height 26
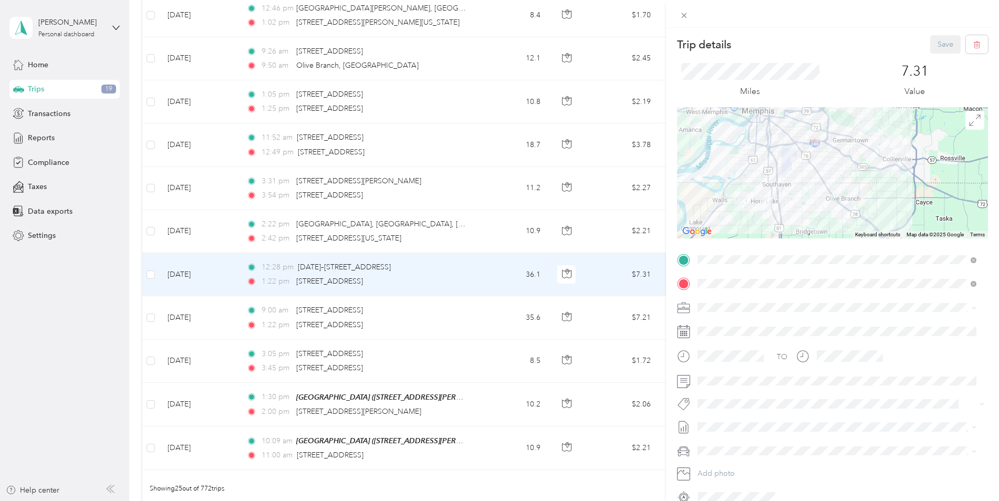
click at [326, 313] on div "Trip details Save This trip cannot be edited because it is either under review,…" at bounding box center [499, 250] width 999 height 501
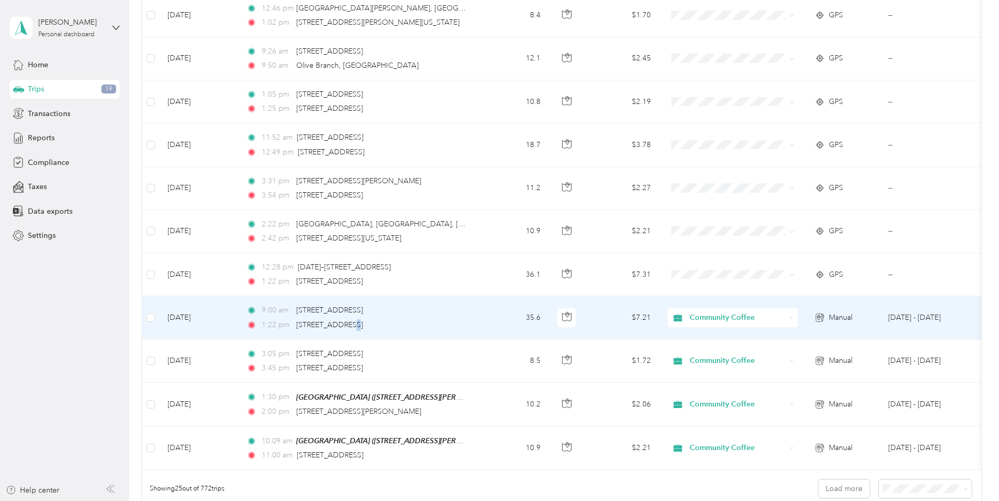
click at [348, 318] on div "9:00 am [STREET_ADDRESS] 1:22 pm [STREET_ADDRESS]" at bounding box center [356, 318] width 221 height 26
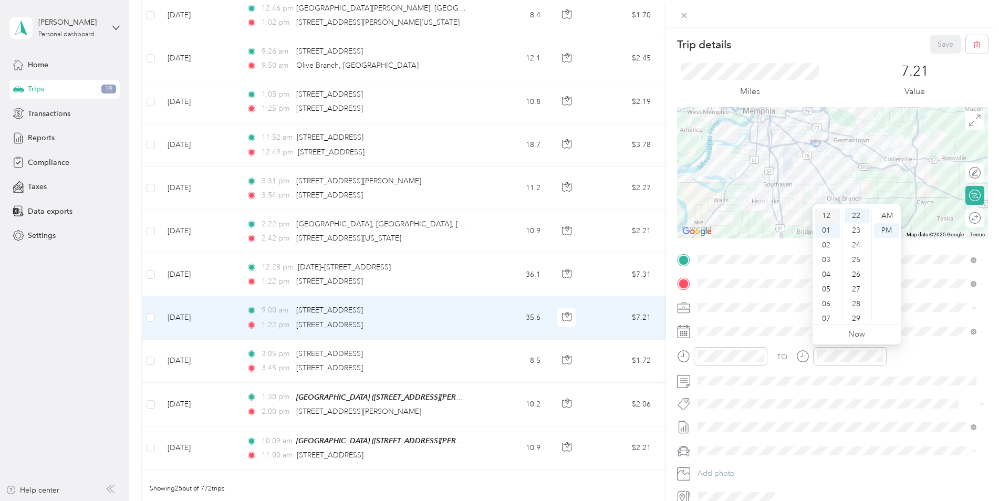
click at [828, 215] on div "12" at bounding box center [827, 216] width 25 height 15
click at [858, 305] on div "28" at bounding box center [857, 304] width 25 height 15
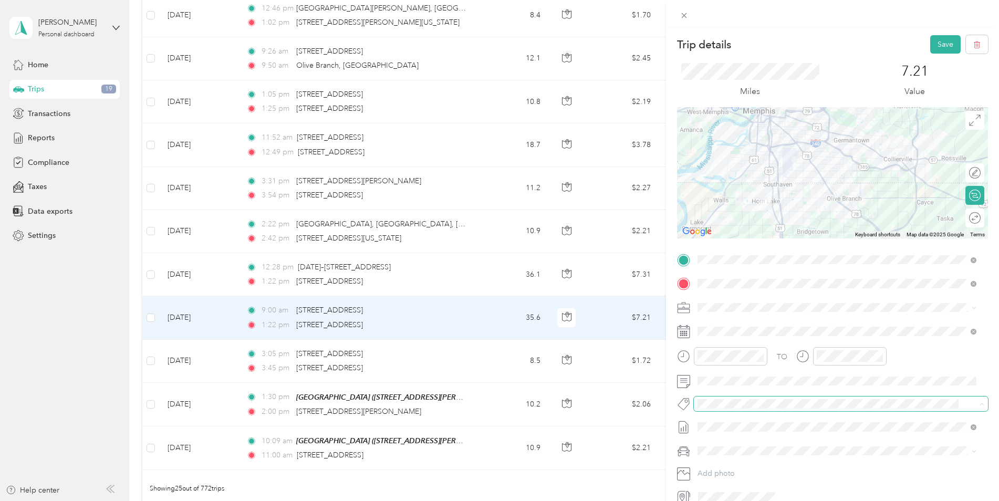
click at [874, 409] on span at bounding box center [832, 404] width 276 height 11
click at [828, 215] on div "12" at bounding box center [827, 216] width 25 height 15
click at [866, 416] on div "TO Add photo" at bounding box center [832, 379] width 311 height 254
click at [934, 40] on button "Save" at bounding box center [945, 44] width 30 height 18
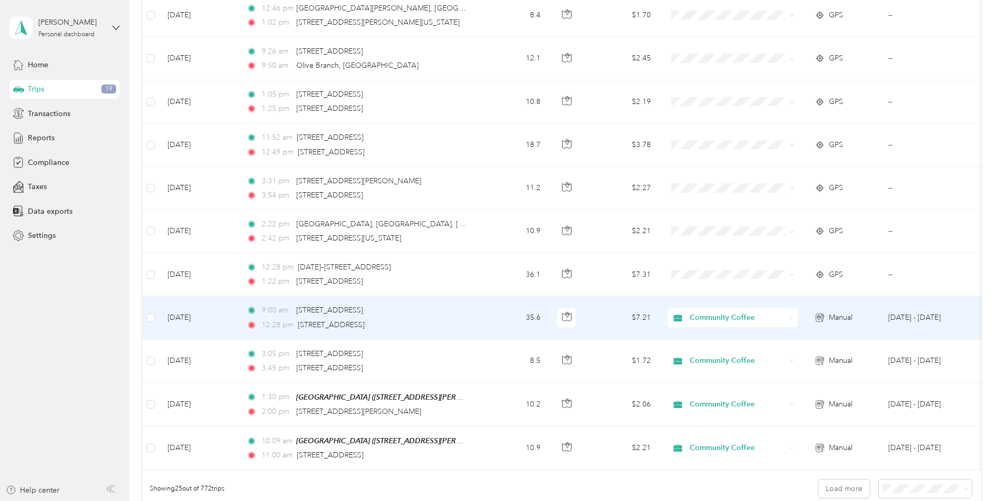
click at [340, 317] on div "9:00 am [STREET_ADDRESS] 12:28 pm [STREET_ADDRESS]" at bounding box center [356, 318] width 221 height 26
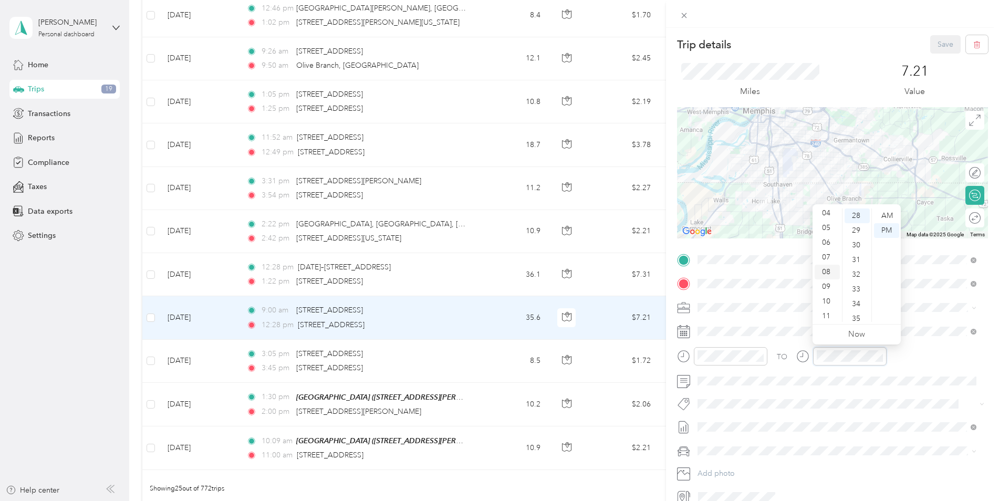
scroll to position [63, 0]
click at [827, 296] on div "10" at bounding box center [827, 300] width 25 height 15
click at [856, 215] on div "00" at bounding box center [857, 216] width 25 height 15
click at [891, 214] on div "AM" at bounding box center [886, 216] width 25 height 15
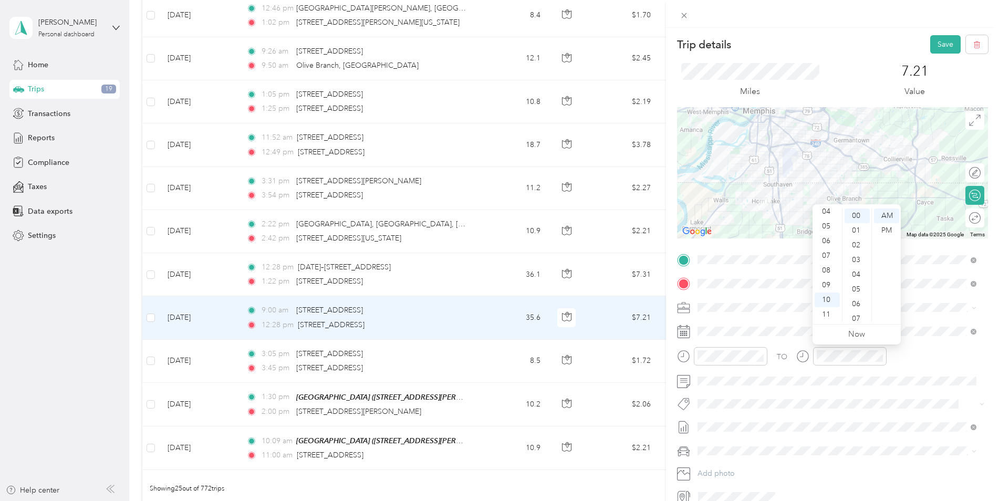
click at [882, 412] on div "TO Add photo" at bounding box center [832, 379] width 311 height 254
click at [944, 41] on button "Save" at bounding box center [945, 44] width 30 height 18
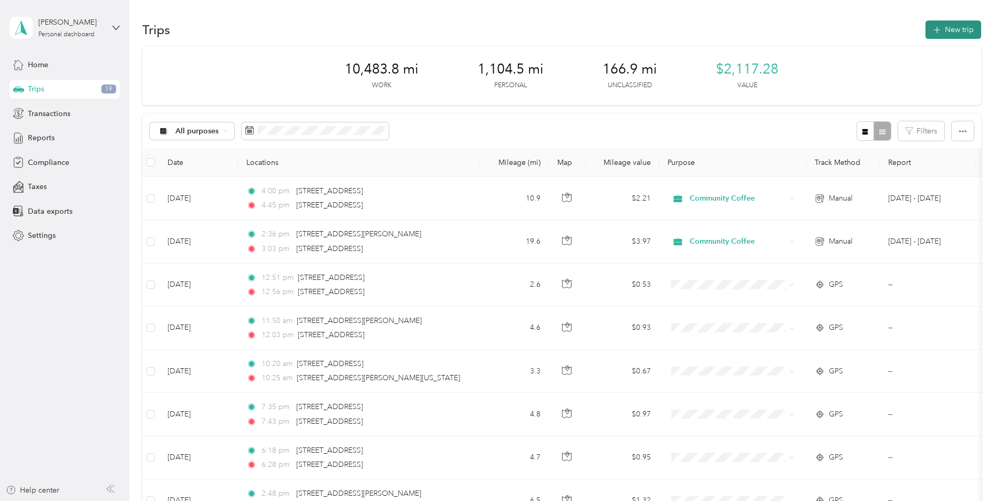
click at [944, 28] on button "New trip" at bounding box center [954, 29] width 56 height 18
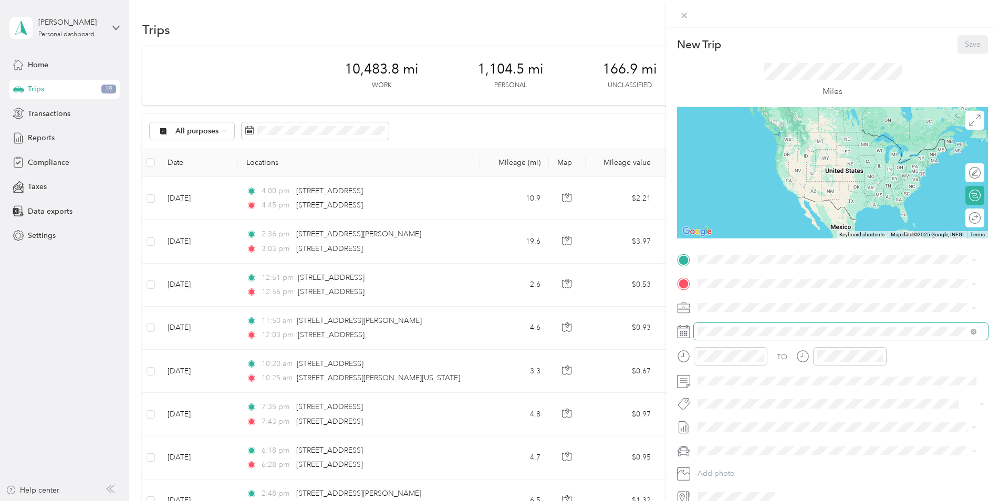
click at [719, 326] on span at bounding box center [841, 331] width 294 height 17
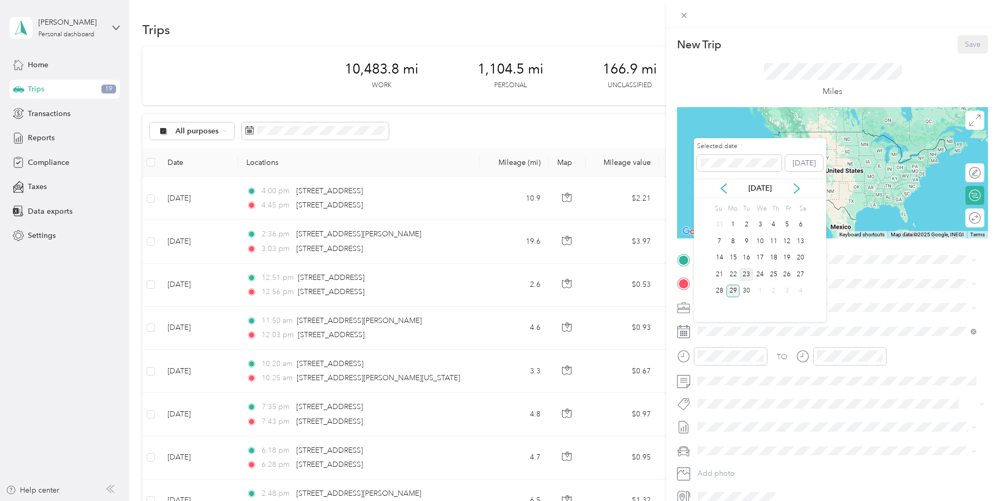
click at [747, 274] on div "23" at bounding box center [747, 274] width 14 height 13
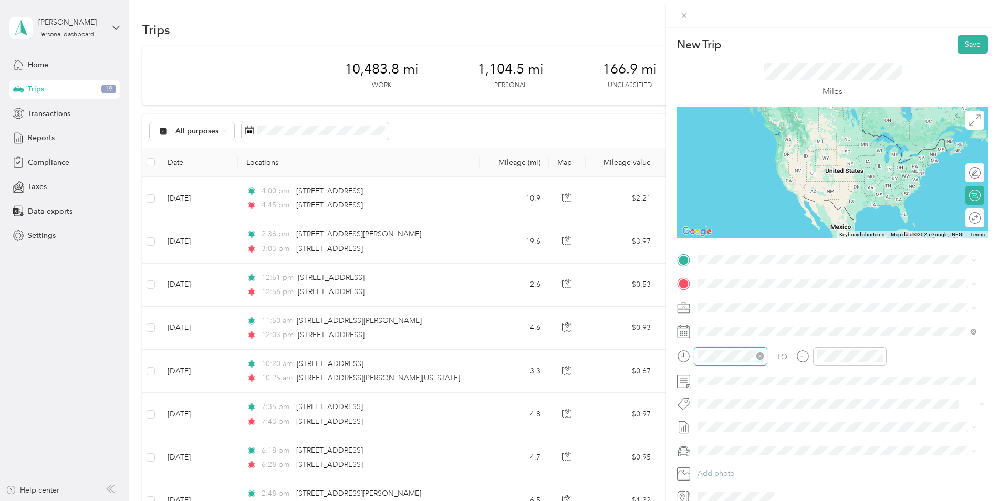
scroll to position [769, 0]
click at [707, 281] on div "09" at bounding box center [708, 285] width 25 height 15
click at [738, 258] on div "30" at bounding box center [738, 255] width 25 height 15
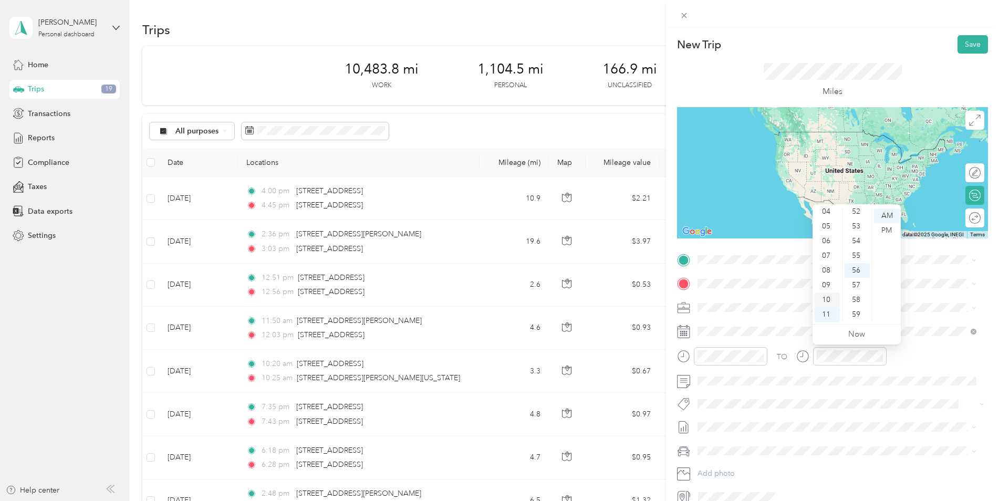
click at [823, 296] on div "10" at bounding box center [827, 300] width 25 height 15
click at [855, 217] on div "00" at bounding box center [857, 216] width 25 height 15
click at [738, 305] on div "[STREET_ADDRESS][US_STATE]" at bounding box center [837, 298] width 272 height 14
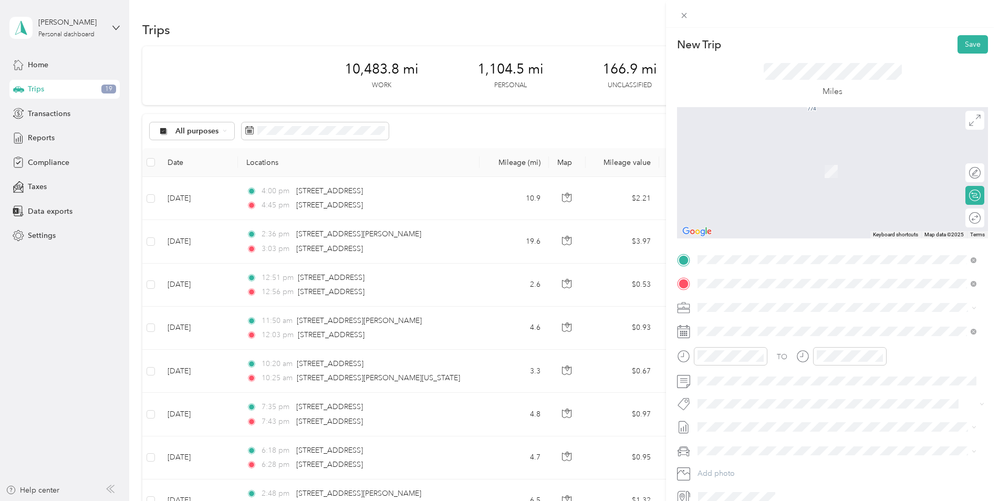
click at [738, 348] on span "[STREET_ADDRESS][US_STATE]" at bounding box center [770, 342] width 105 height 9
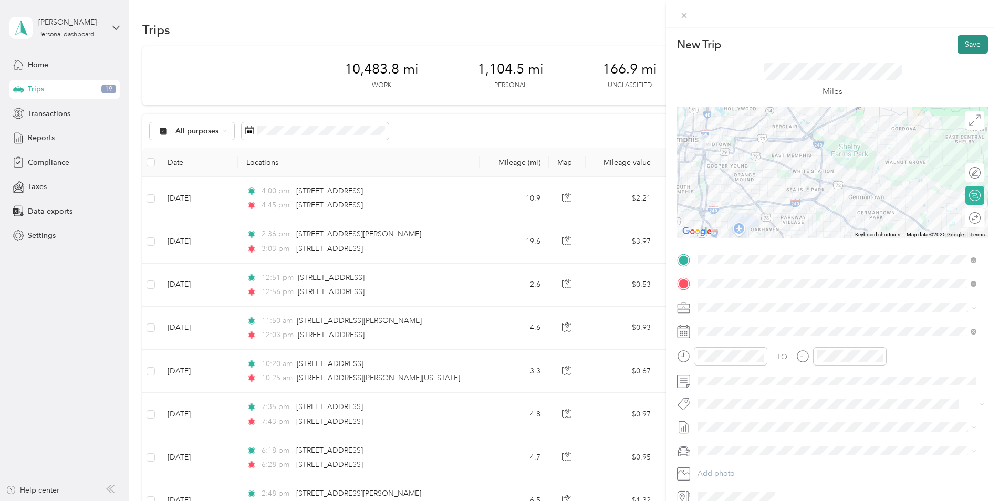
click at [967, 44] on button "Save" at bounding box center [973, 44] width 30 height 18
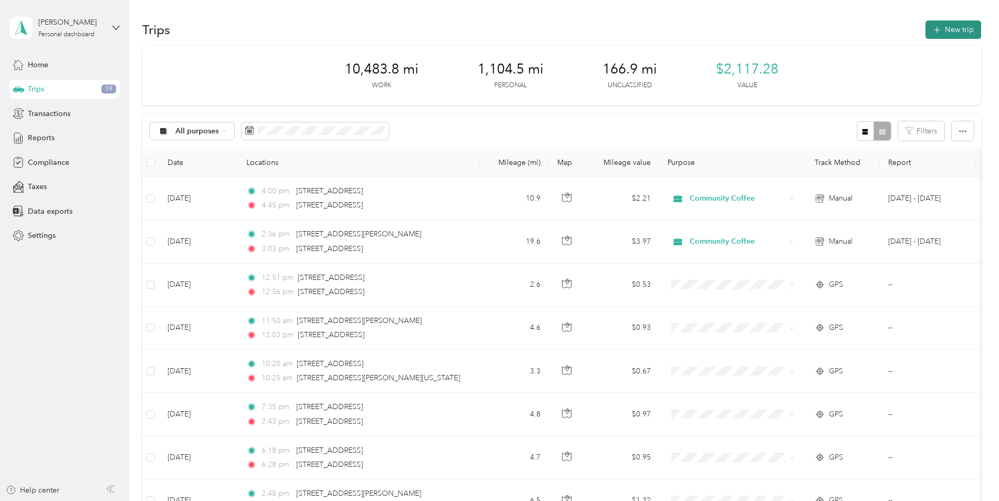
click at [945, 30] on button "New trip" at bounding box center [954, 29] width 56 height 18
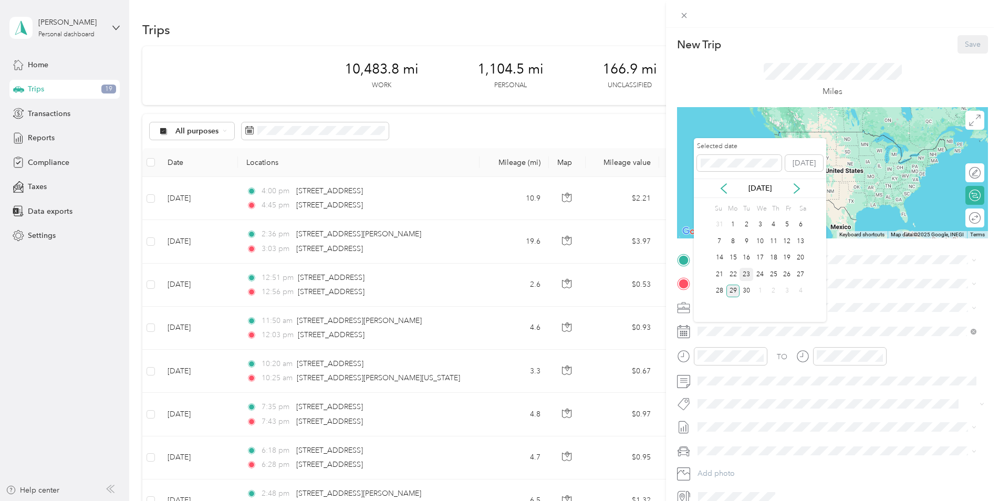
click at [747, 276] on div "23" at bounding box center [747, 274] width 14 height 13
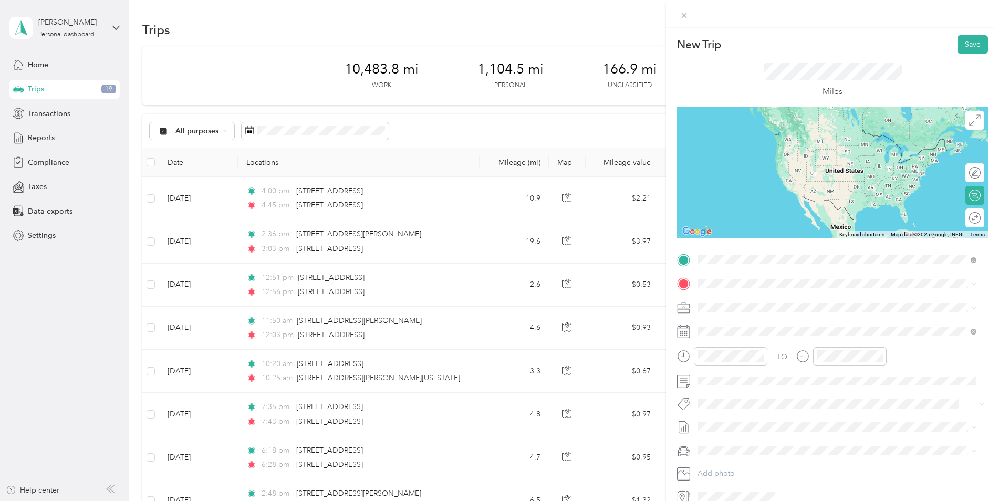
click at [766, 297] on span "[STREET_ADDRESS][US_STATE]" at bounding box center [770, 297] width 105 height 9
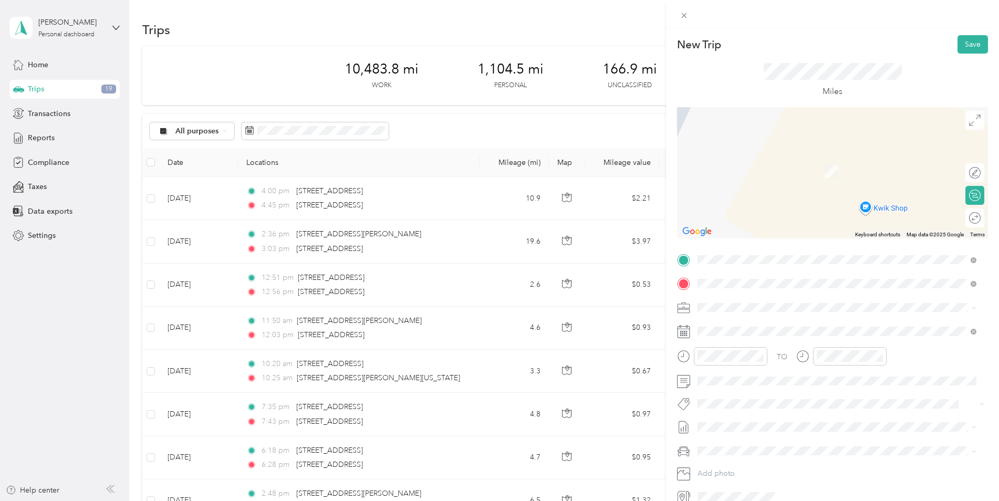
click at [731, 325] on span "[STREET_ADDRESS][PERSON_NAME][US_STATE]" at bounding box center [799, 321] width 163 height 9
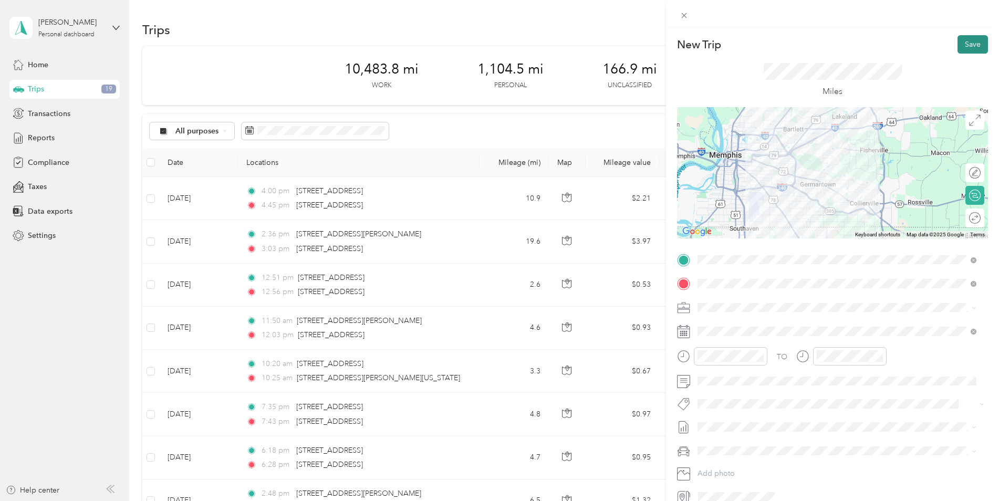
click at [968, 45] on button "Save" at bounding box center [973, 44] width 30 height 18
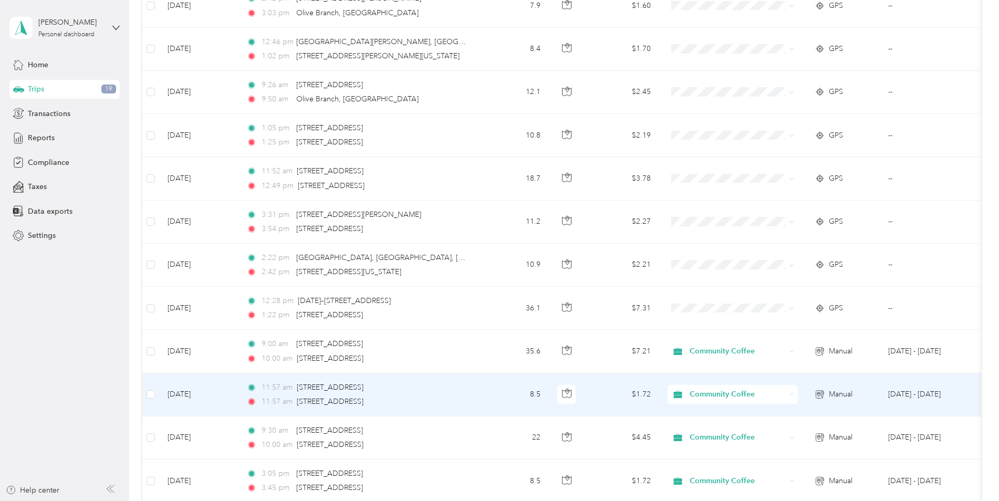
scroll to position [736, 0]
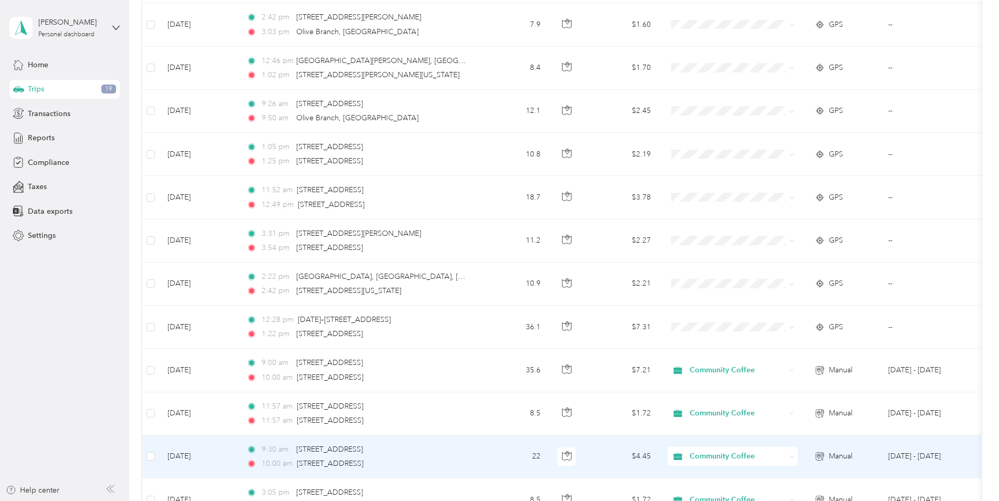
click at [363, 455] on div "[STREET_ADDRESS]" at bounding box center [329, 450] width 67 height 12
click at [354, 453] on span "[STREET_ADDRESS]" at bounding box center [329, 449] width 67 height 9
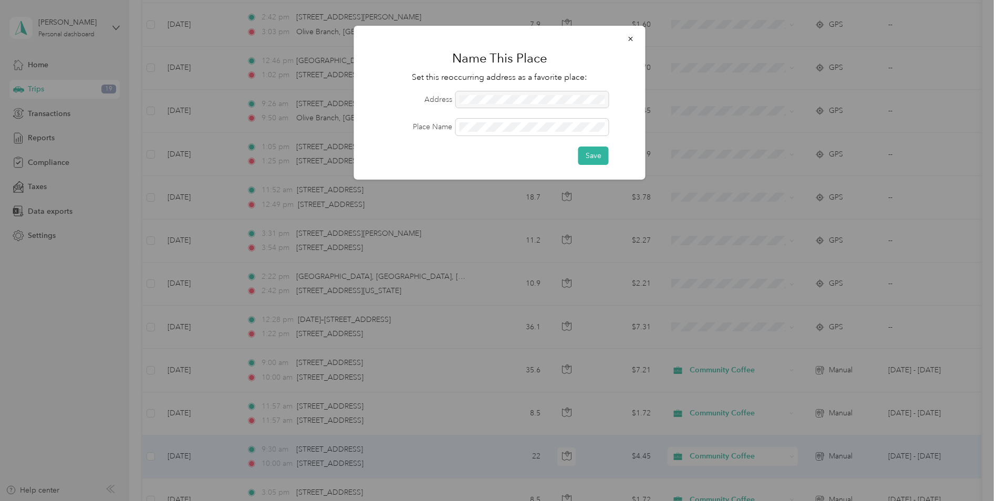
click at [473, 464] on div at bounding box center [499, 250] width 999 height 501
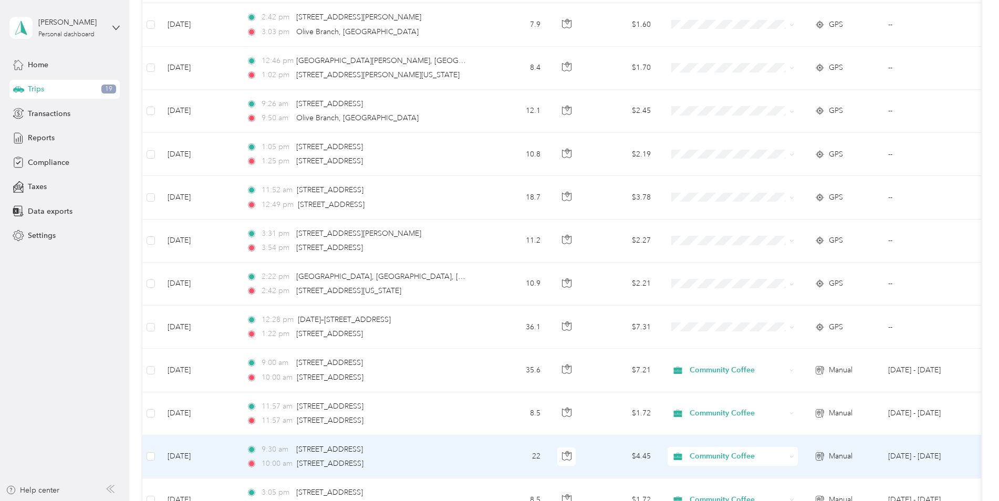
click at [505, 455] on td "22" at bounding box center [514, 457] width 69 height 43
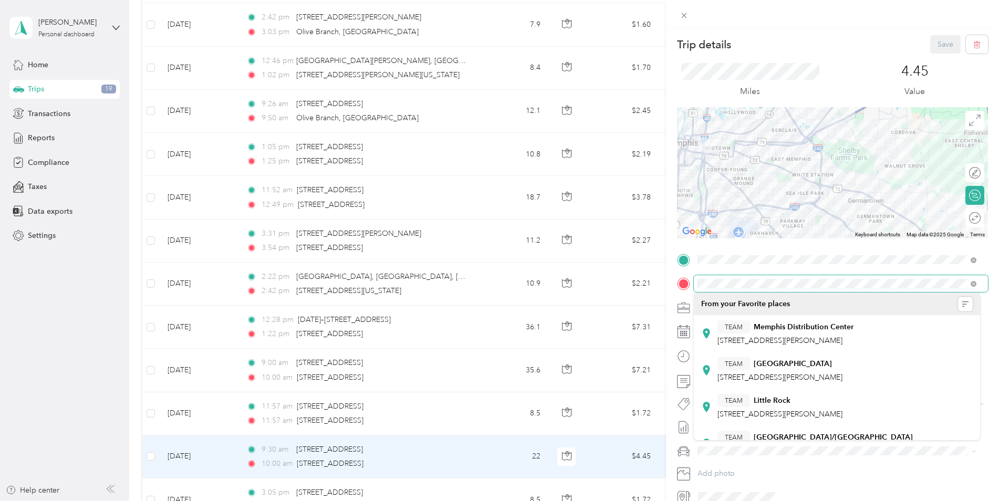
click at [682, 278] on div at bounding box center [832, 283] width 311 height 17
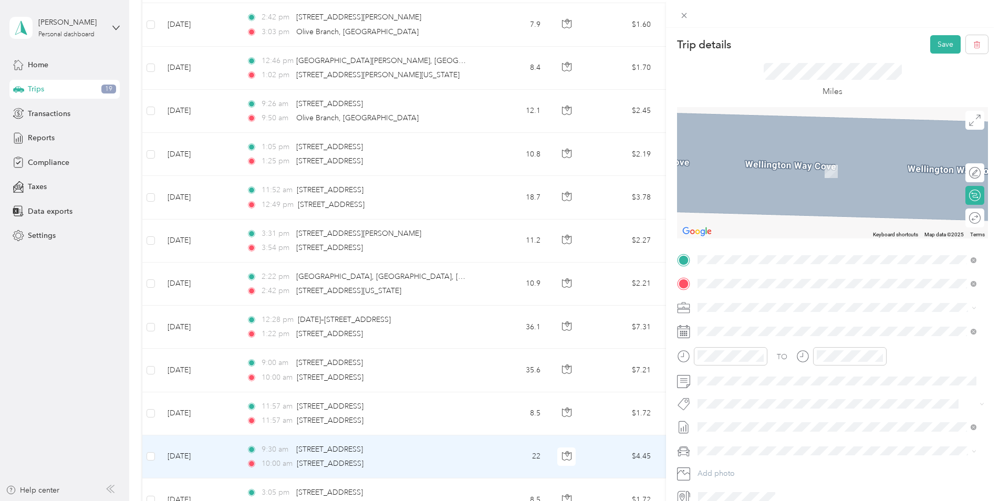
click at [726, 325] on span "[STREET_ADDRESS][US_STATE]" at bounding box center [770, 321] width 105 height 9
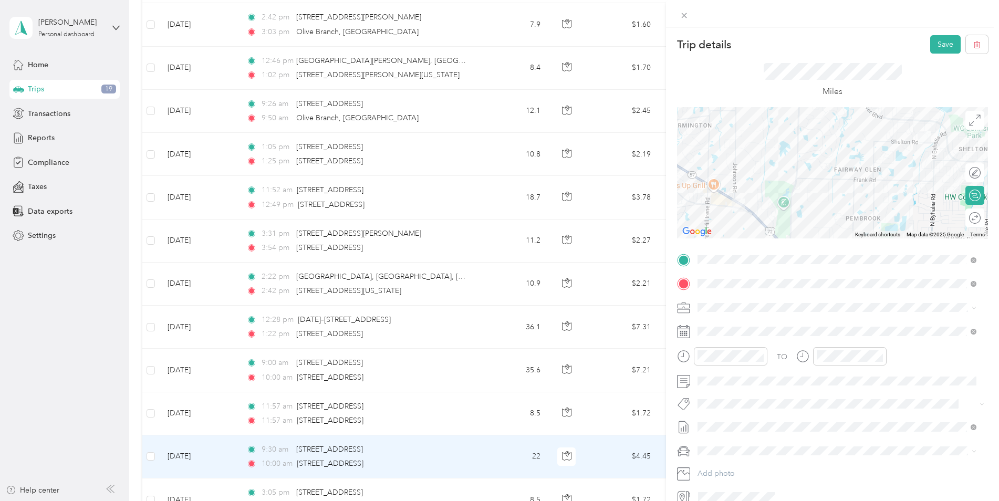
click at [363, 415] on div "Trip details Save This trip cannot be edited because it is either under review,…" at bounding box center [499, 250] width 999 height 501
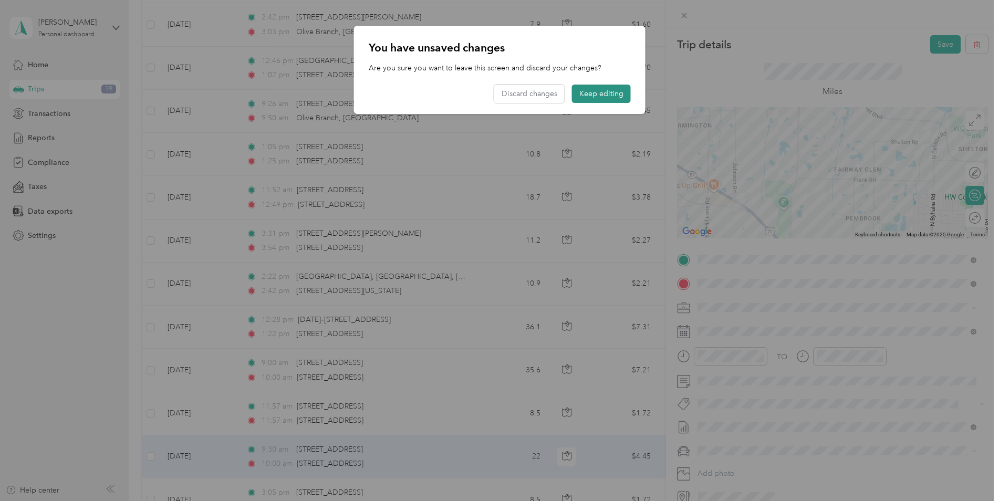
click at [609, 95] on button "Keep editing" at bounding box center [601, 94] width 59 height 18
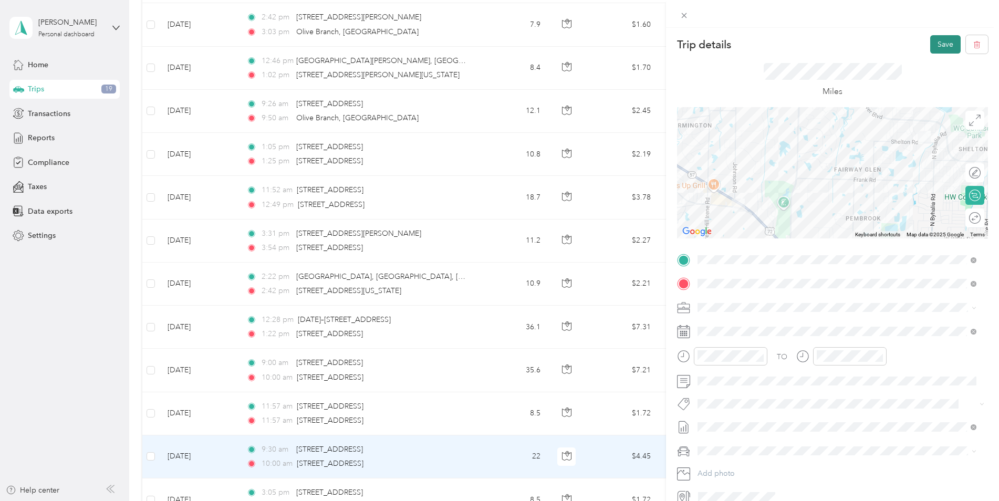
click at [939, 44] on button "Save" at bounding box center [945, 44] width 30 height 18
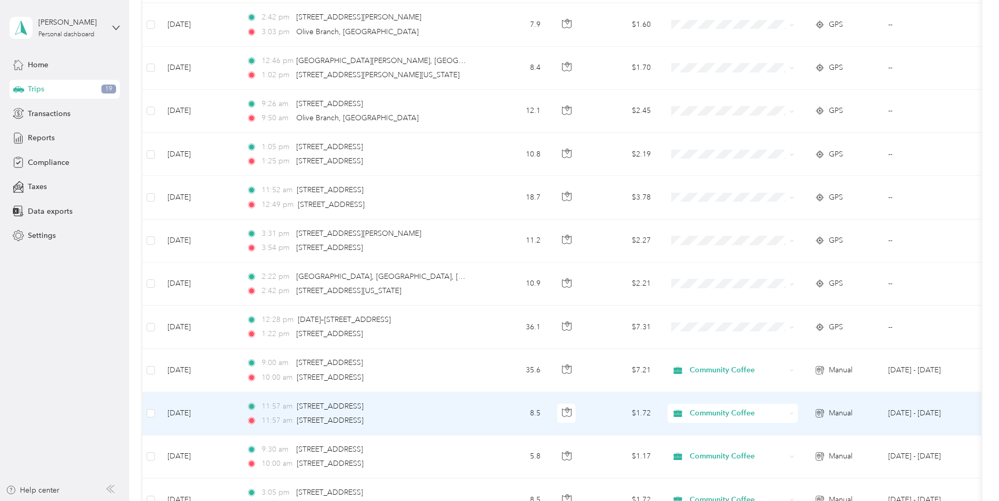
click at [491, 417] on td "8.5" at bounding box center [514, 413] width 69 height 43
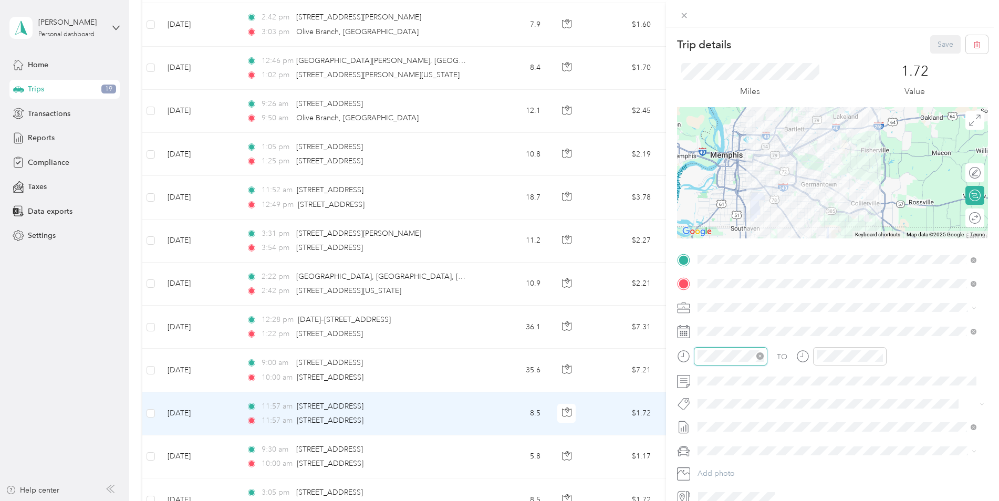
scroll to position [769, 0]
click at [707, 295] on div "10" at bounding box center [708, 300] width 25 height 15
click at [741, 306] on div "30" at bounding box center [738, 308] width 25 height 15
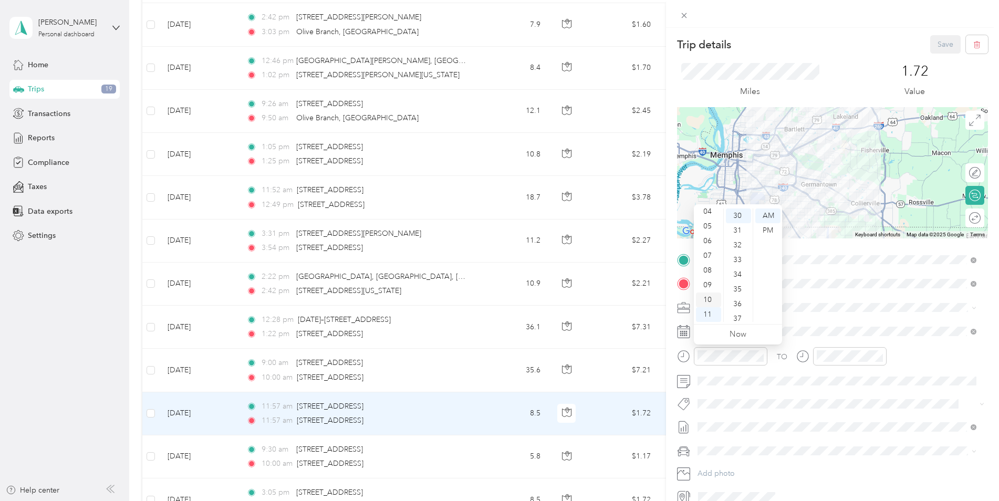
click at [705, 299] on div "10" at bounding box center [708, 300] width 25 height 15
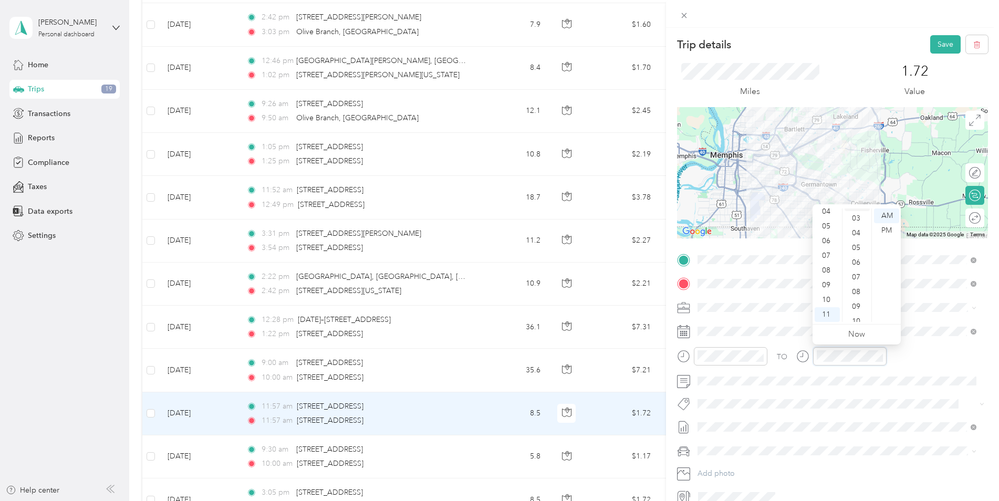
scroll to position [0, 0]
click at [854, 214] on div "00" at bounding box center [857, 216] width 25 height 15
click at [919, 316] on div "TO Add photo" at bounding box center [832, 379] width 311 height 254
click at [937, 45] on button "Save" at bounding box center [945, 44] width 30 height 18
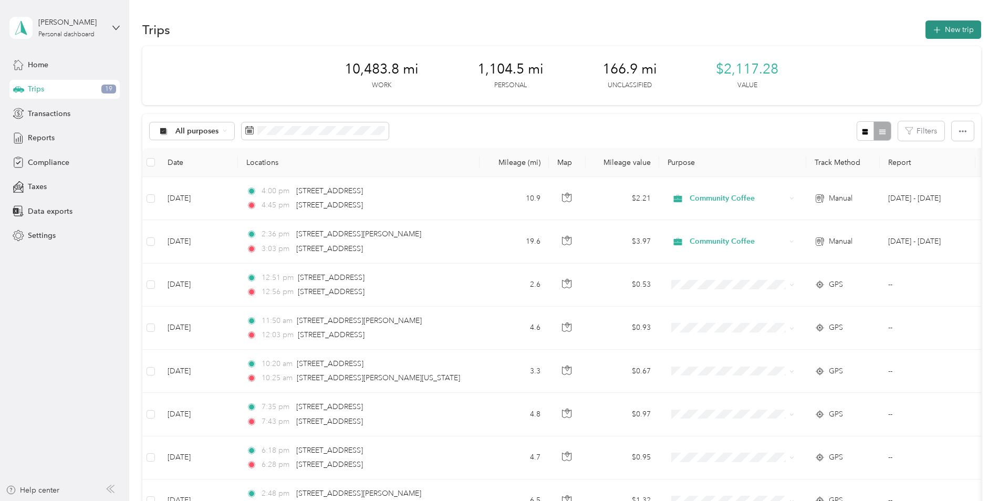
click at [951, 30] on button "New trip" at bounding box center [954, 29] width 56 height 18
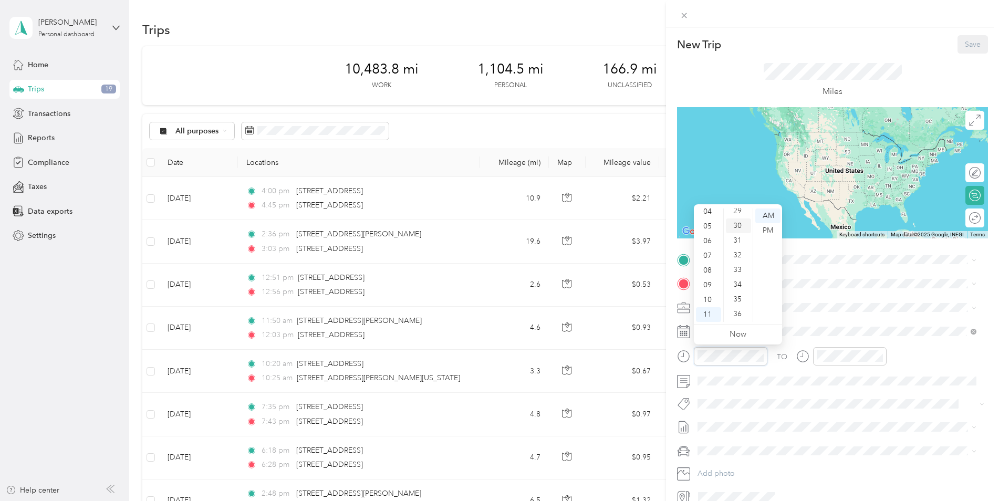
scroll to position [401, 0]
click at [740, 257] on div "30" at bounding box center [738, 255] width 25 height 15
click at [734, 255] on div "30" at bounding box center [738, 255] width 25 height 15
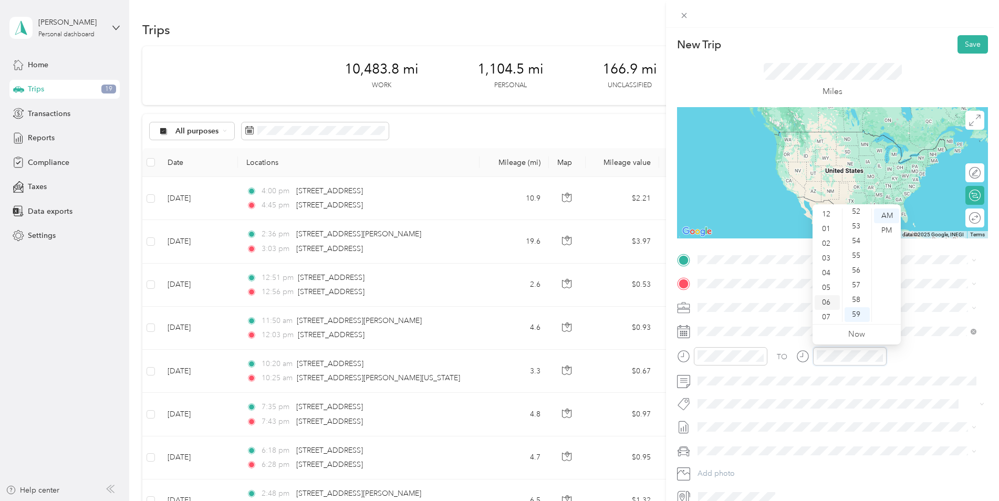
scroll to position [0, 0]
click at [826, 215] on div "12" at bounding box center [827, 216] width 25 height 15
click at [858, 297] on div "15" at bounding box center [857, 298] width 25 height 15
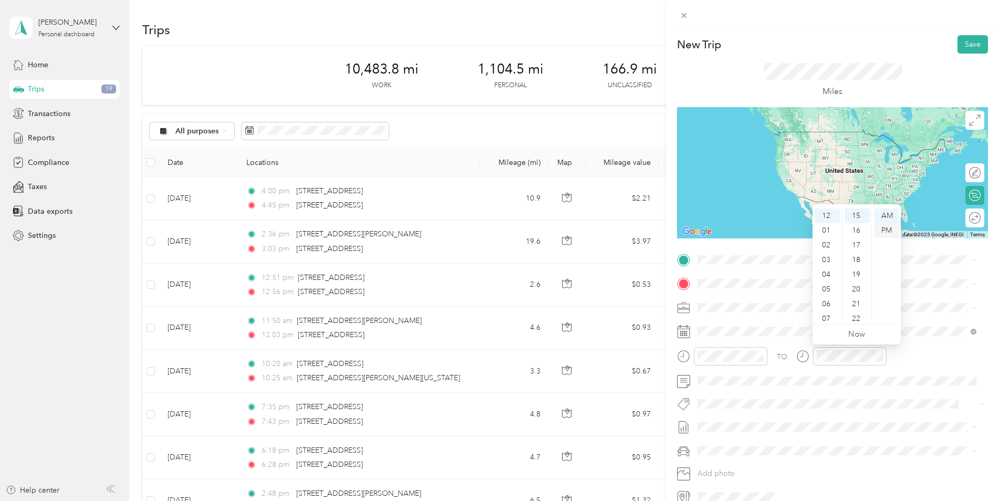
click at [886, 231] on div "PM" at bounding box center [886, 230] width 25 height 15
click at [762, 302] on span "[STREET_ADDRESS][PERSON_NAME][US_STATE]" at bounding box center [799, 297] width 163 height 9
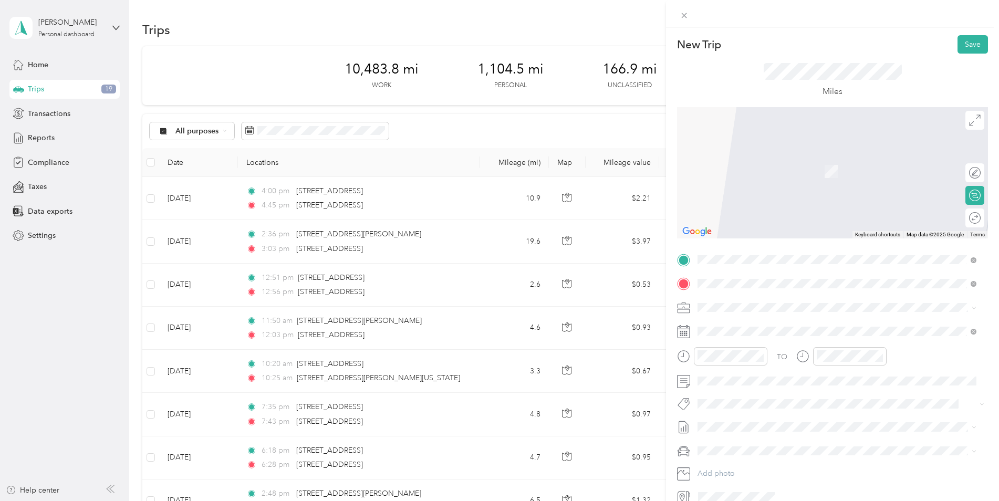
click at [757, 326] on span "[STREET_ADDRESS][US_STATE]" at bounding box center [770, 321] width 105 height 9
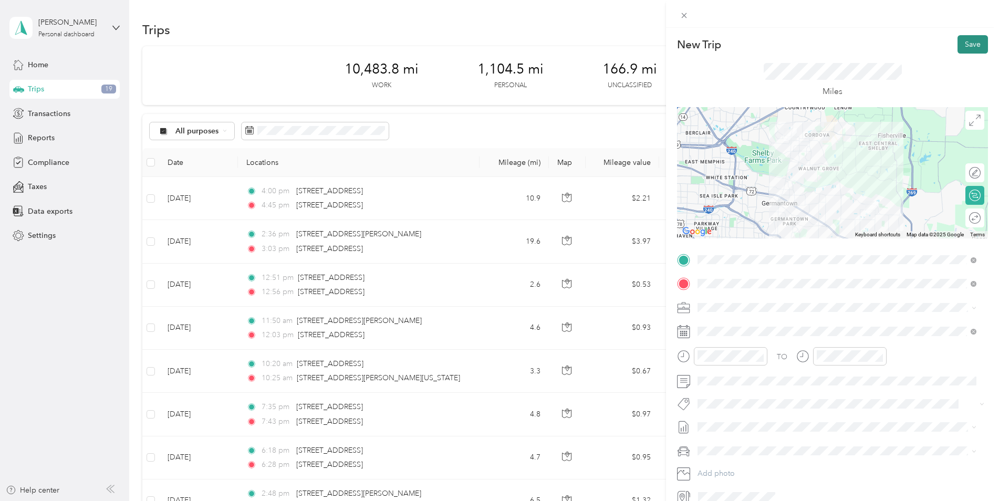
click at [961, 44] on button "Save" at bounding box center [973, 44] width 30 height 18
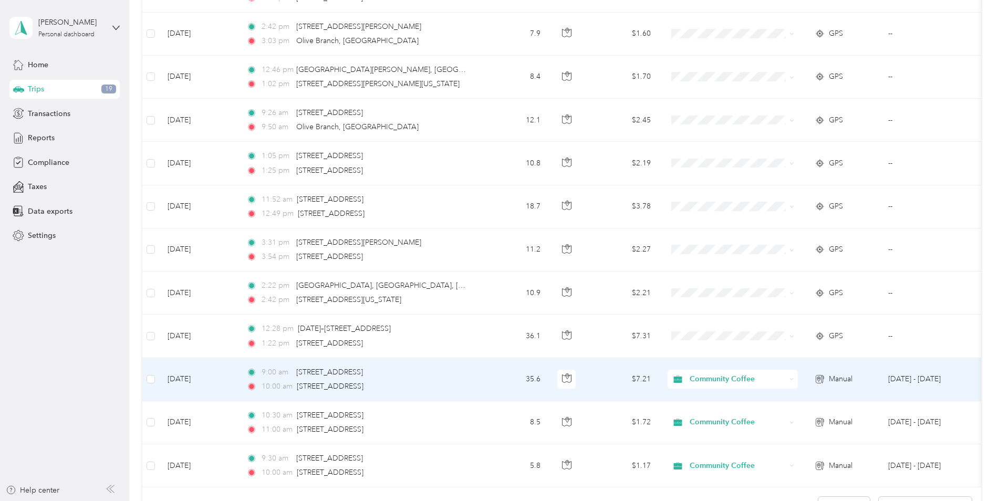
scroll to position [788, 0]
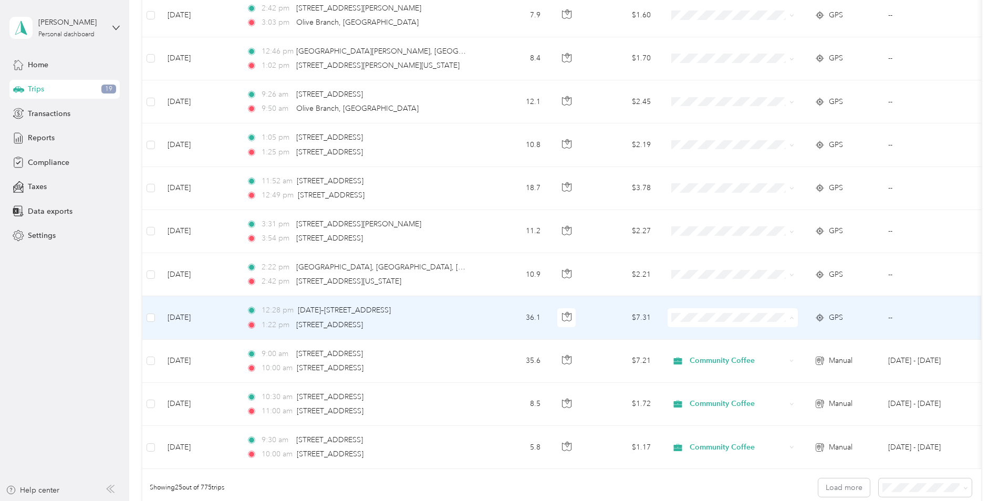
click at [696, 337] on span "Community Coffee" at bounding box center [741, 337] width 97 height 11
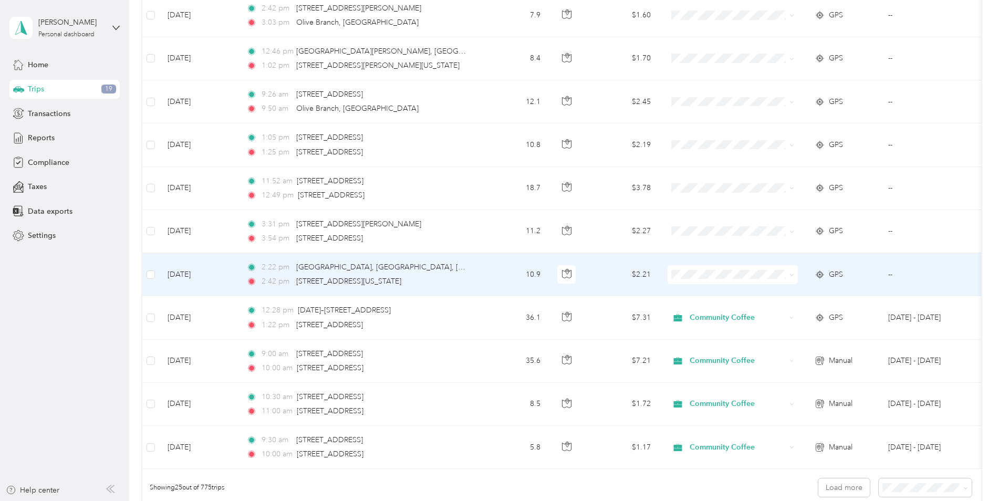
click at [700, 294] on span "Community Coffee" at bounding box center [741, 291] width 97 height 11
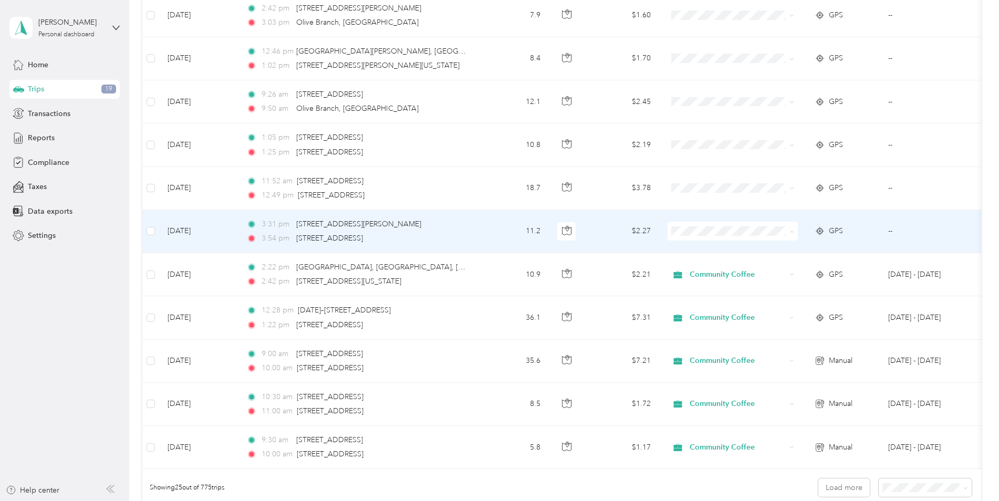
click at [710, 251] on span "Community Coffee" at bounding box center [741, 250] width 97 height 11
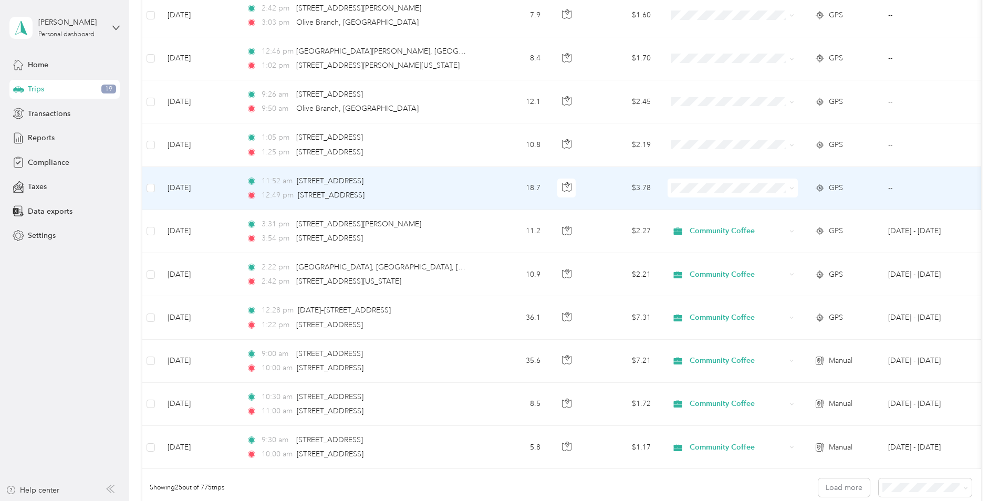
click at [700, 206] on span "Community Coffee" at bounding box center [741, 204] width 97 height 11
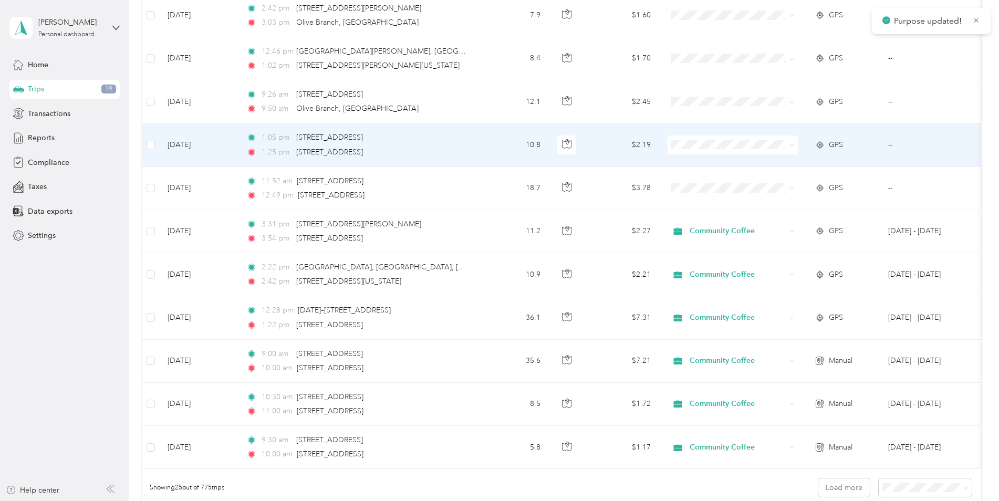
click at [698, 165] on span "Community Coffee" at bounding box center [741, 161] width 97 height 11
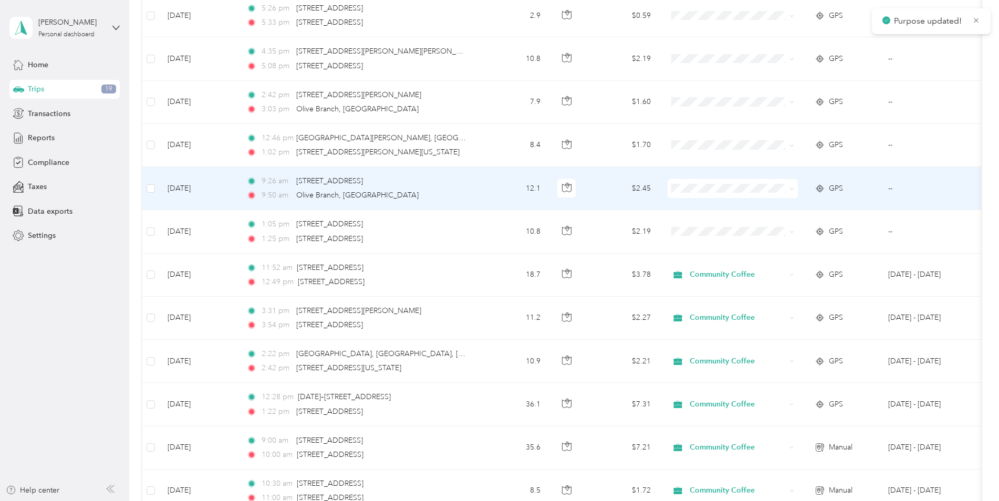
scroll to position [683, 0]
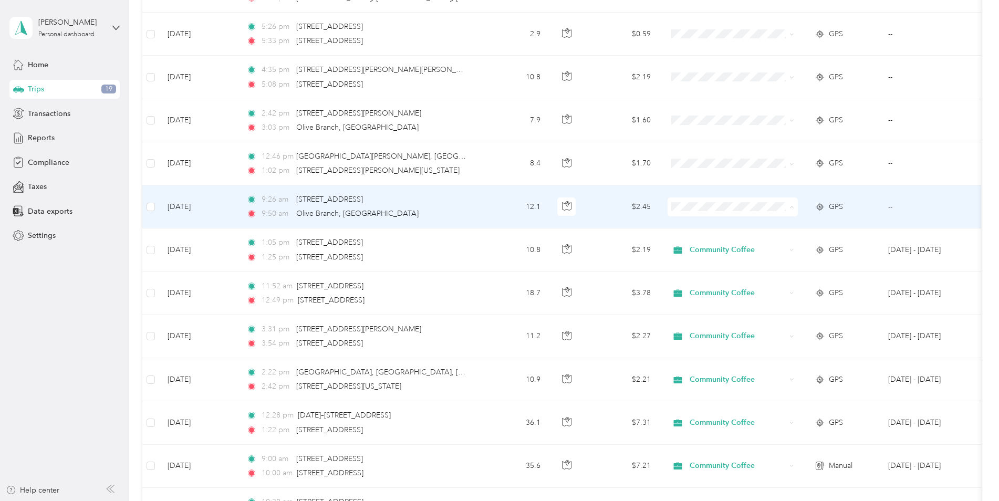
click at [697, 226] on span "Community Coffee" at bounding box center [741, 226] width 97 height 11
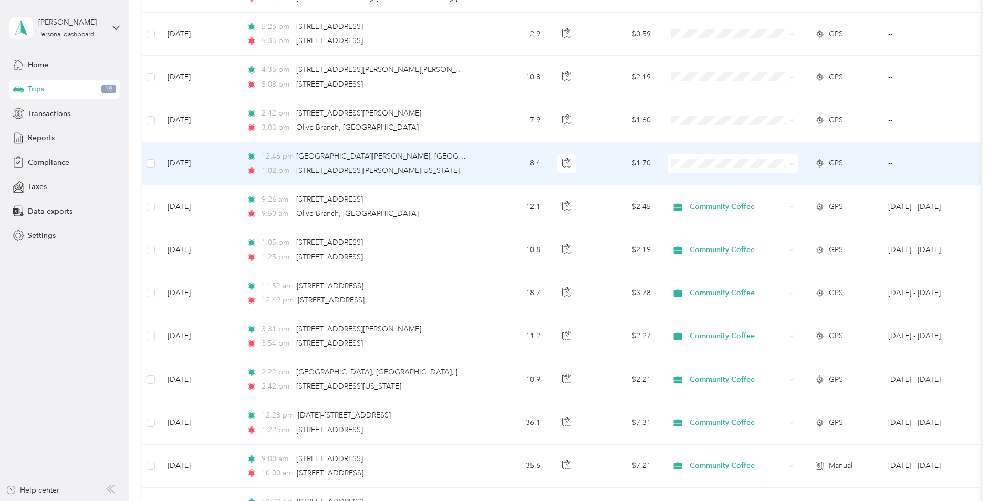
click at [699, 181] on span "Community Coffee" at bounding box center [741, 183] width 97 height 11
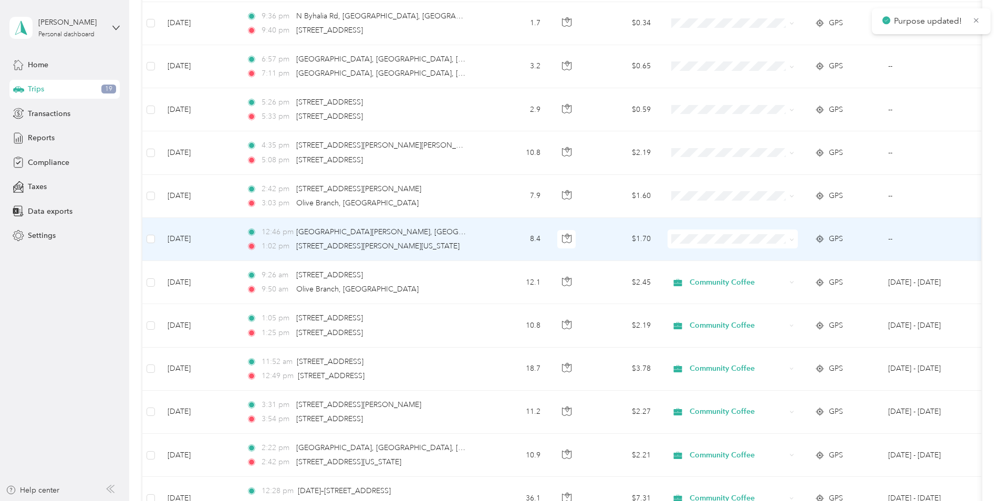
scroll to position [578, 0]
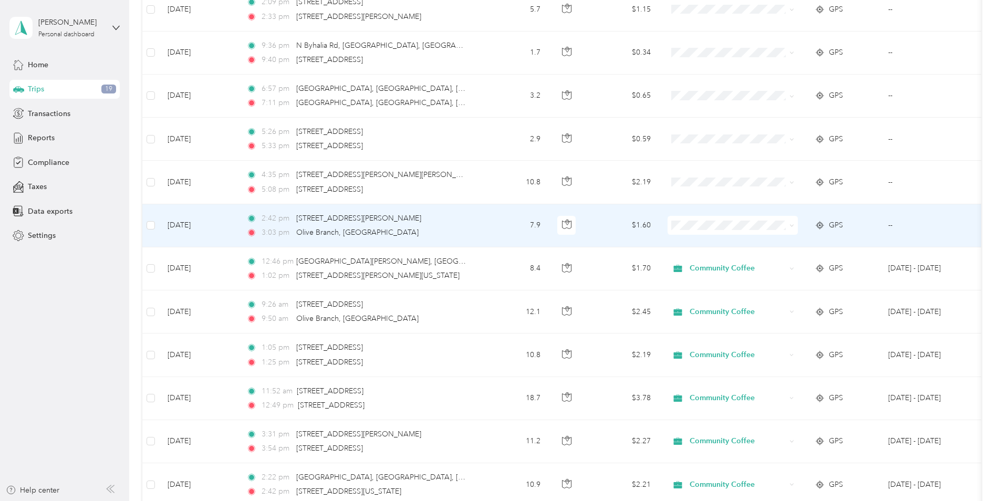
click at [701, 242] on span "Community Coffee" at bounding box center [741, 241] width 97 height 11
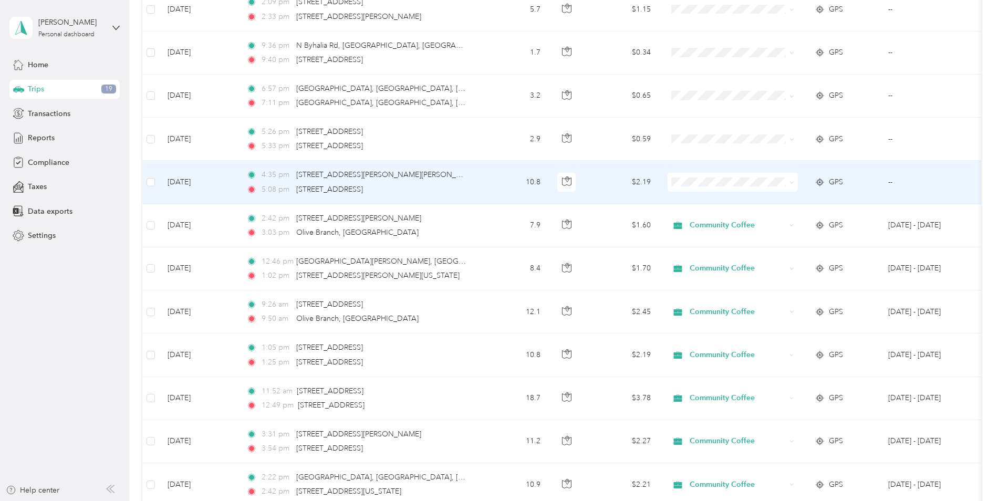
click at [702, 205] on li "Community Coffee" at bounding box center [733, 199] width 130 height 18
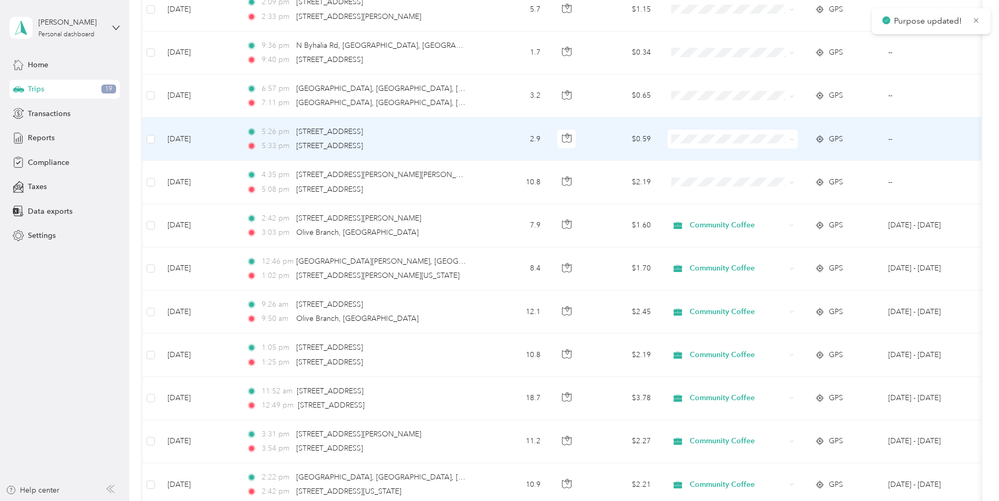
click at [699, 159] on li "Community Coffee" at bounding box center [733, 159] width 130 height 18
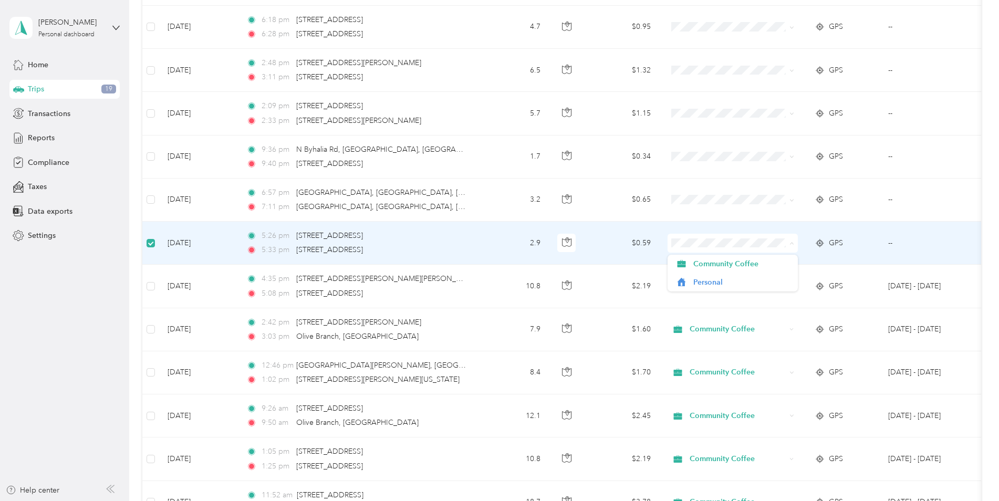
scroll to position [472, 0]
click at [157, 229] on td at bounding box center [150, 244] width 17 height 43
drag, startPoint x: 475, startPoint y: 238, endPoint x: 218, endPoint y: 255, distance: 258.0
click at [218, 255] on td "[DATE]" at bounding box center [198, 244] width 79 height 43
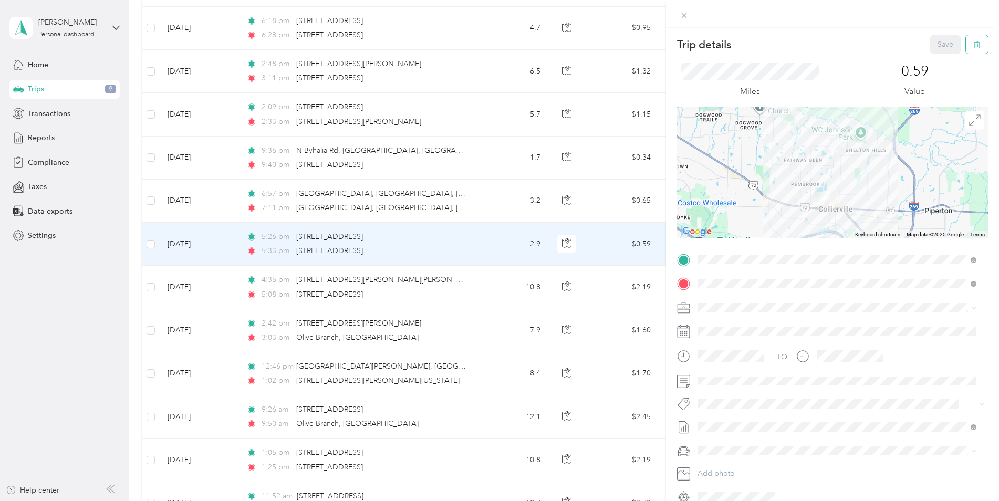
click at [973, 43] on icon "button" at bounding box center [976, 44] width 7 height 7
click at [938, 56] on button "Yes" at bounding box center [938, 57] width 20 height 17
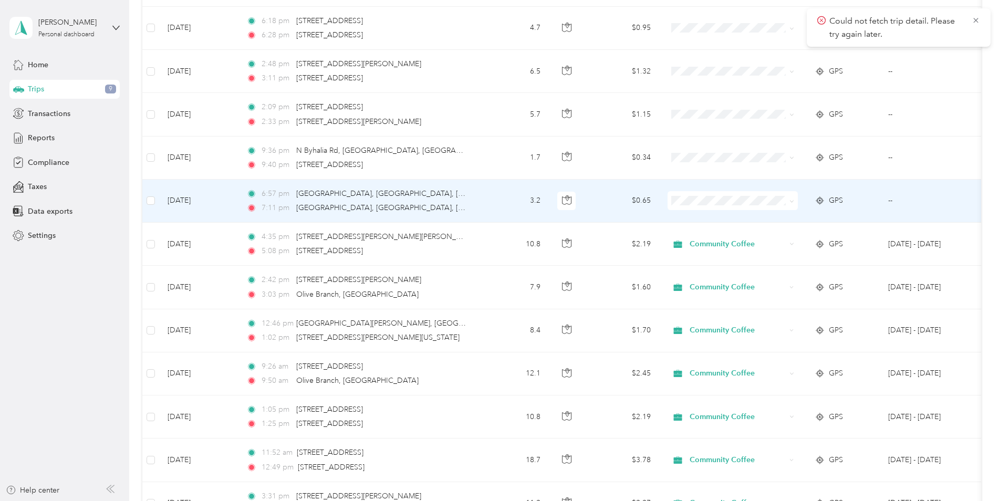
click at [498, 202] on td "3.2" at bounding box center [514, 201] width 69 height 43
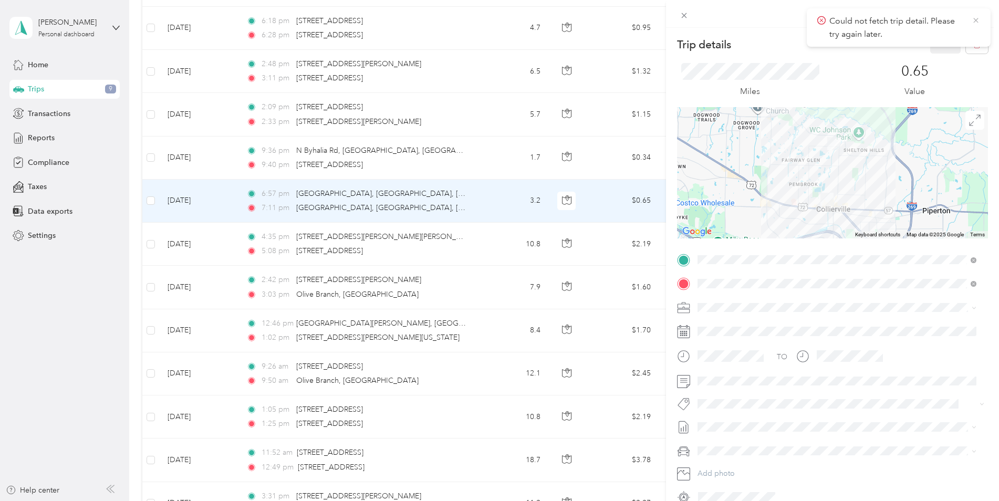
click at [978, 17] on icon at bounding box center [976, 20] width 8 height 9
click at [973, 48] on icon "button" at bounding box center [976, 44] width 7 height 7
click at [937, 57] on button "Yes" at bounding box center [938, 57] width 20 height 17
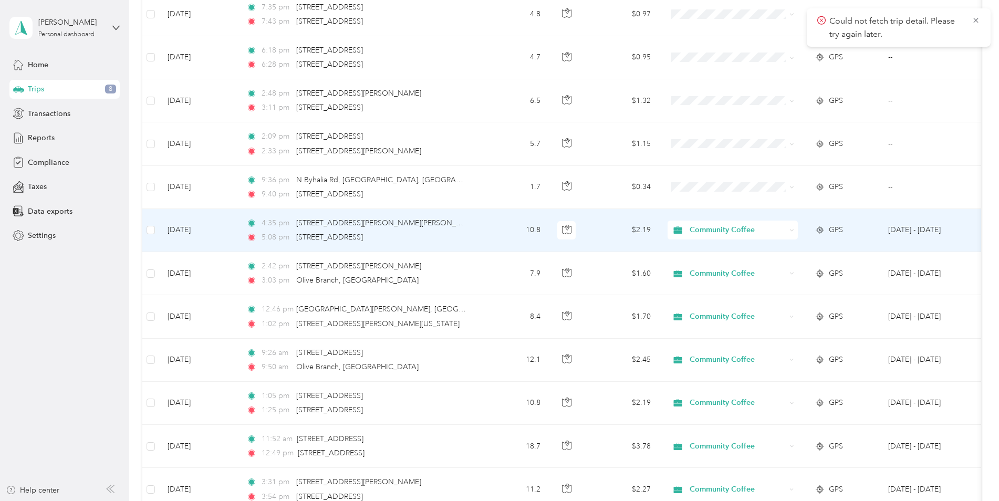
scroll to position [420, 0]
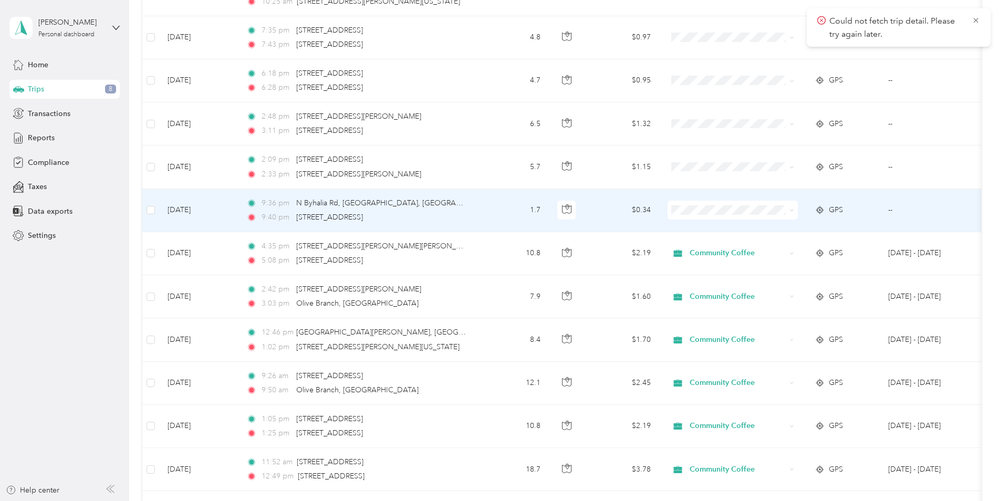
click at [465, 209] on div "9:36 pm N Byhalia Rd, [GEOGRAPHIC_DATA], [GEOGRAPHIC_DATA]" at bounding box center [356, 204] width 221 height 12
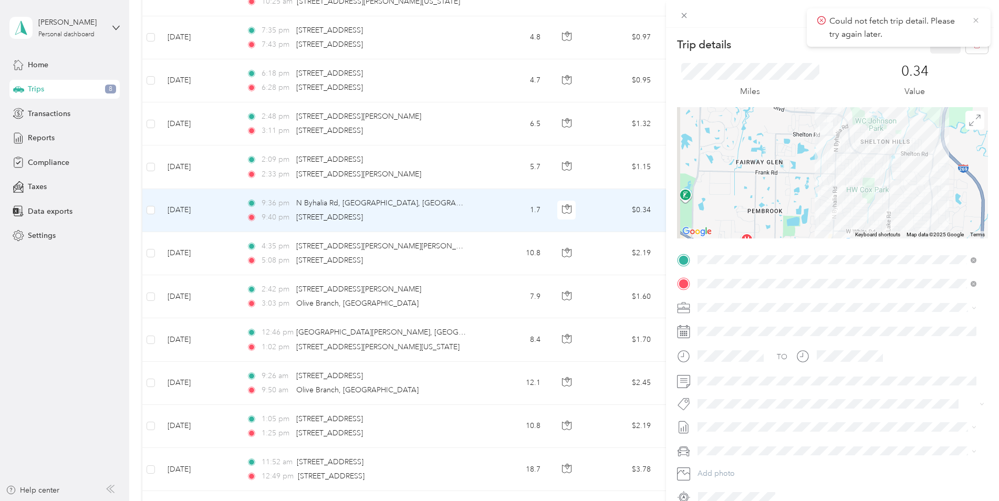
click at [973, 19] on icon at bounding box center [976, 20] width 8 height 9
click at [974, 42] on icon "button" at bounding box center [977, 45] width 6 height 7
click at [936, 55] on button "Yes" at bounding box center [938, 57] width 20 height 17
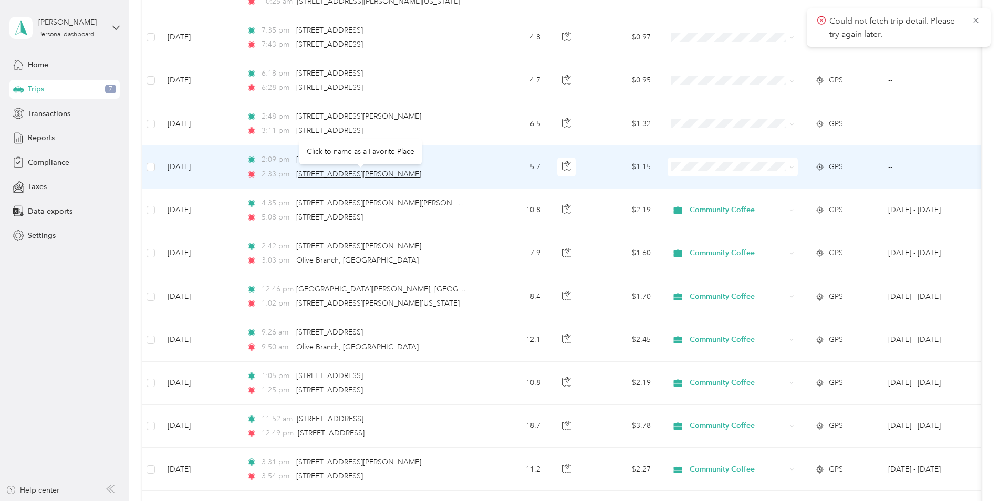
click at [357, 170] on span "[STREET_ADDRESS][PERSON_NAME]" at bounding box center [358, 174] width 125 height 9
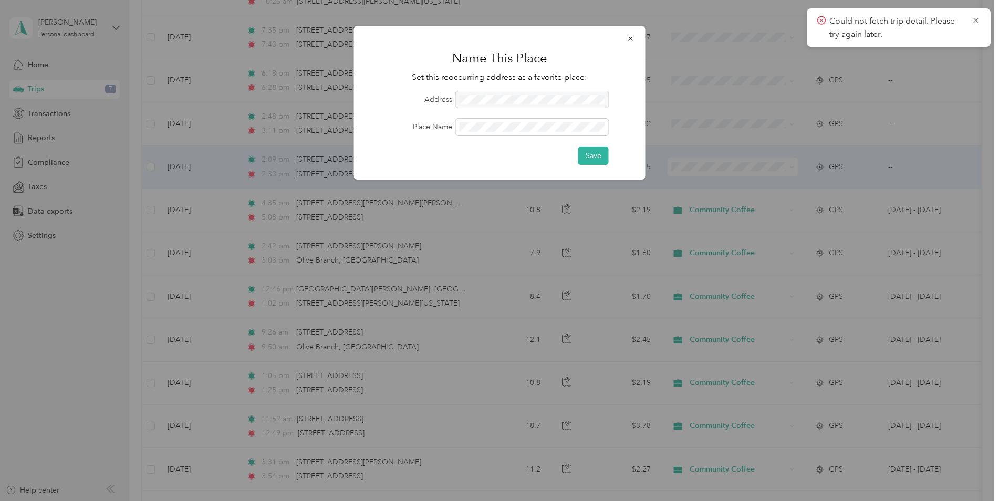
click at [592, 200] on div at bounding box center [499, 250] width 999 height 501
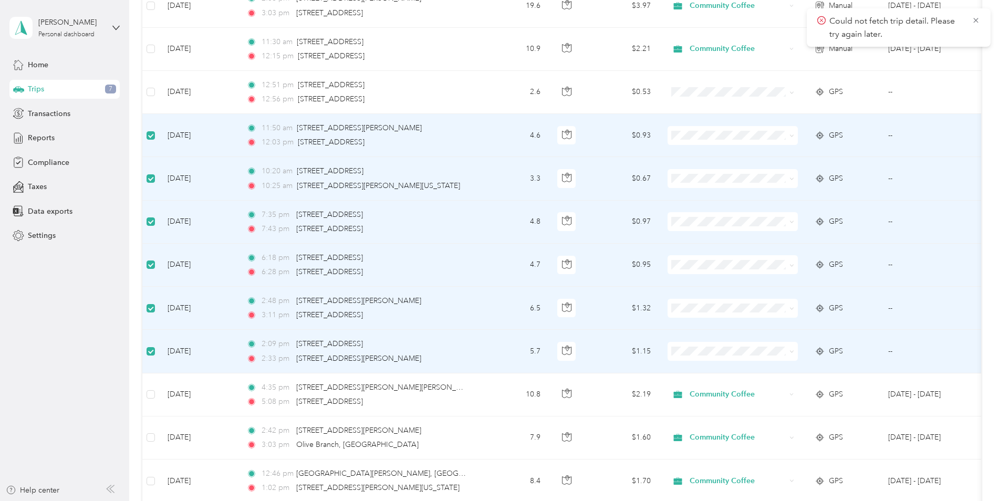
scroll to position [209, 0]
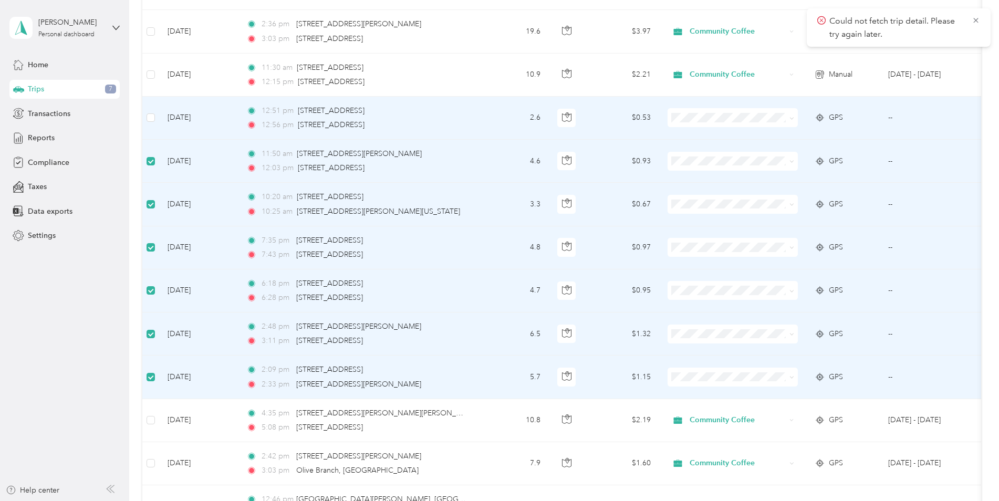
click at [156, 114] on td at bounding box center [150, 118] width 17 height 43
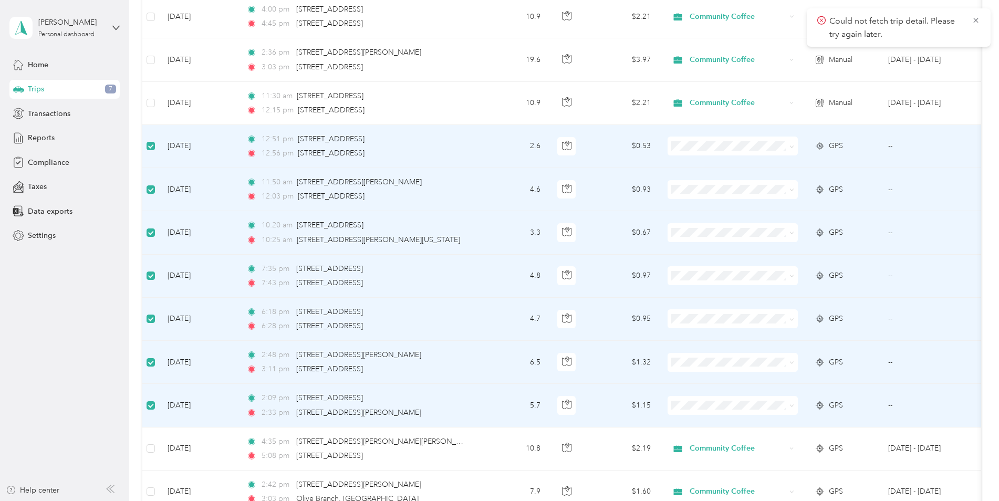
scroll to position [104, 0]
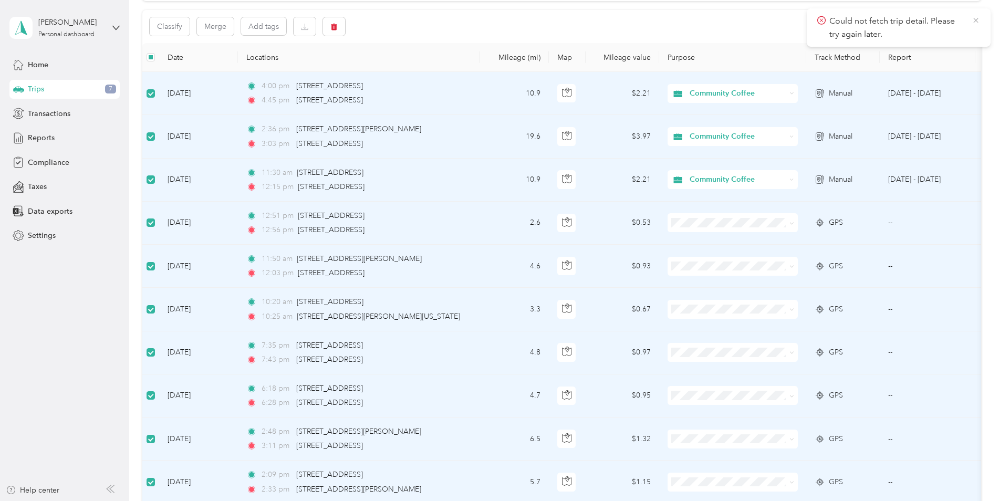
click at [976, 21] on icon at bounding box center [976, 20] width 8 height 9
click at [334, 28] on icon "button" at bounding box center [334, 27] width 6 height 7
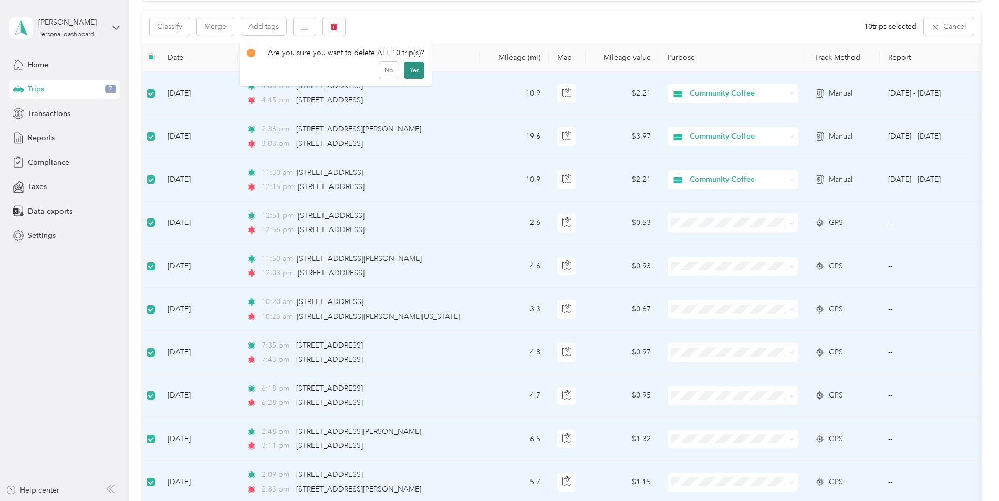
click at [411, 69] on button "Yes" at bounding box center [414, 70] width 20 height 17
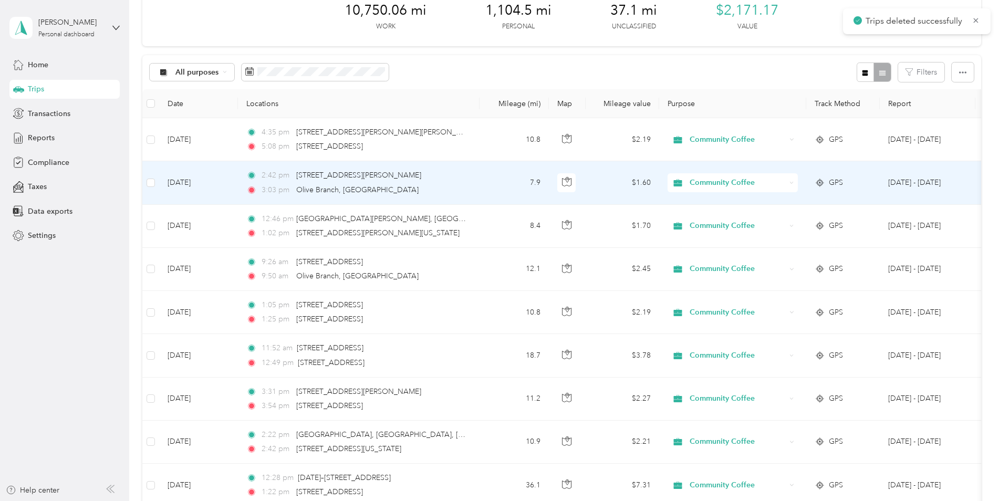
scroll to position [0, 0]
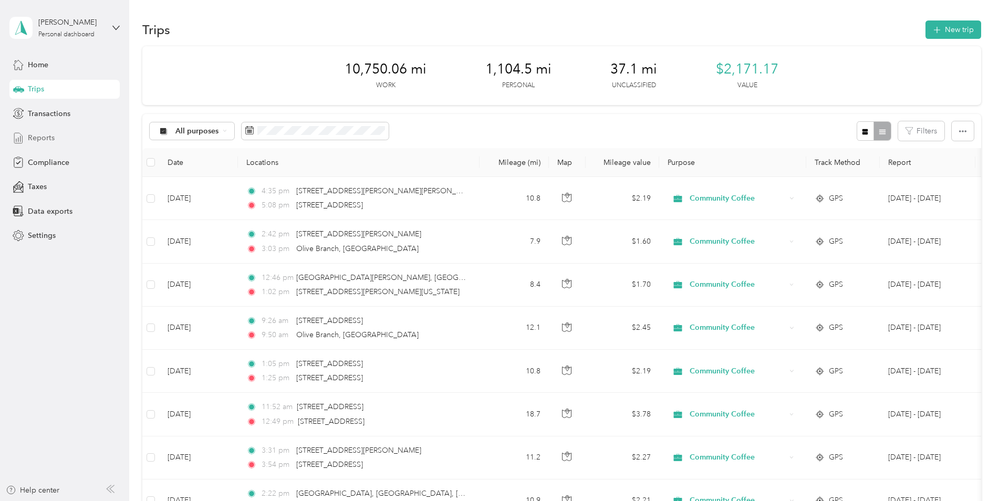
click at [42, 139] on span "Reports" at bounding box center [41, 137] width 27 height 11
